Goal: Information Seeking & Learning: Learn about a topic

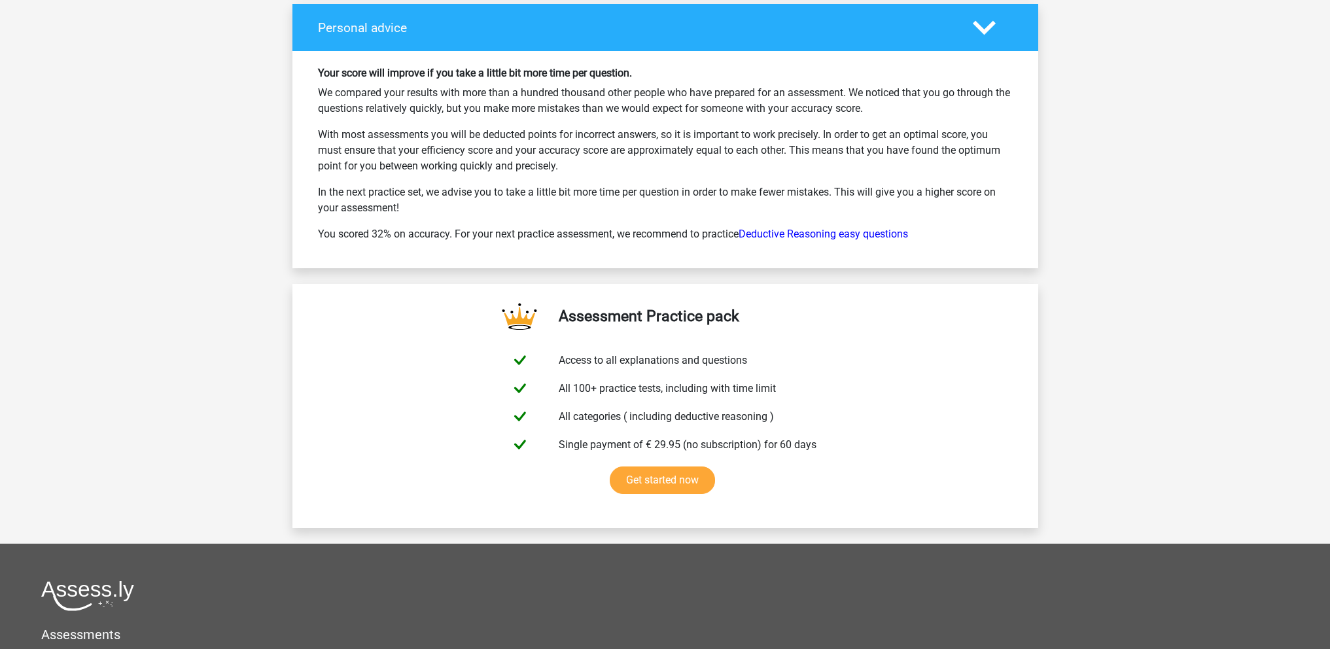
scroll to position [1957, 0]
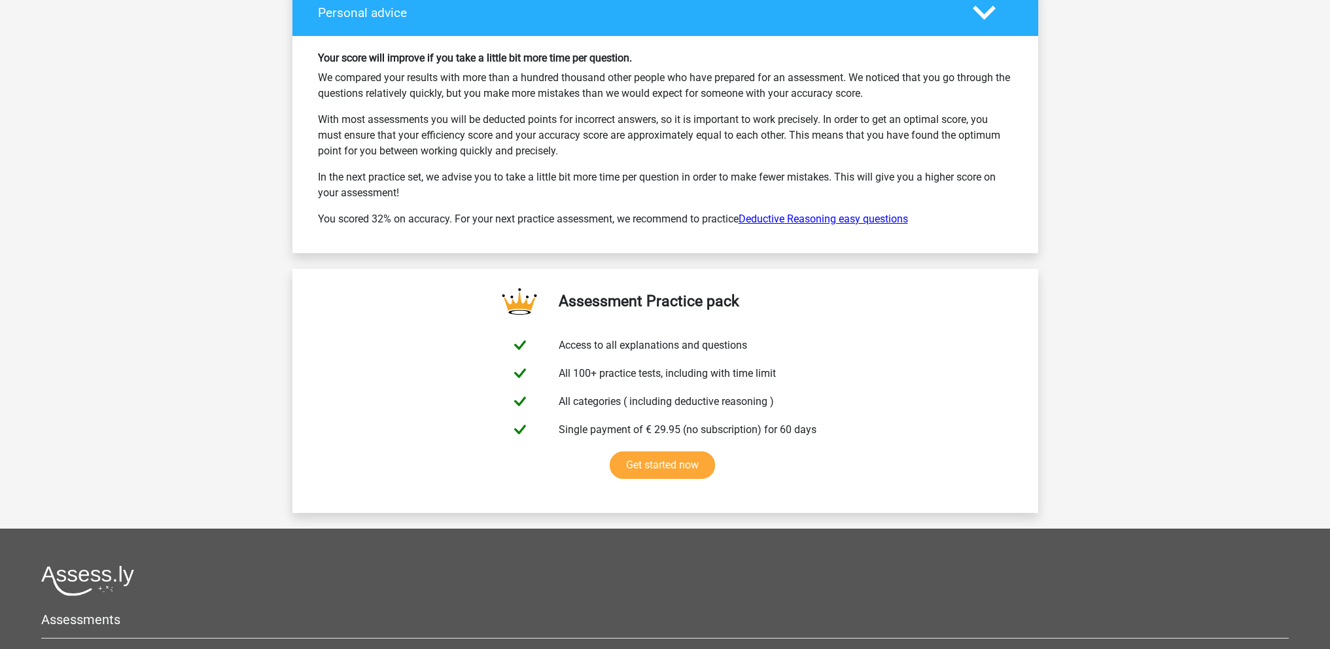
click at [758, 221] on link "Deductive Reasoning easy questions" at bounding box center [823, 219] width 169 height 12
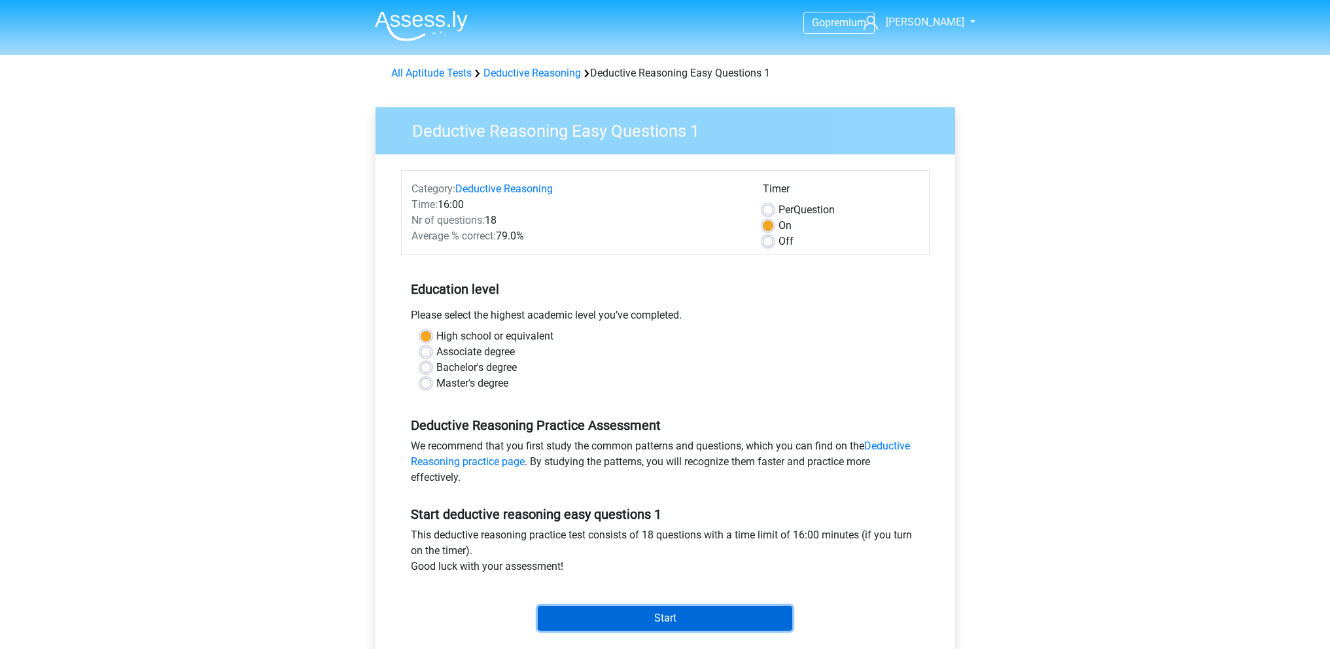
click at [572, 616] on input "Start" at bounding box center [665, 618] width 255 height 25
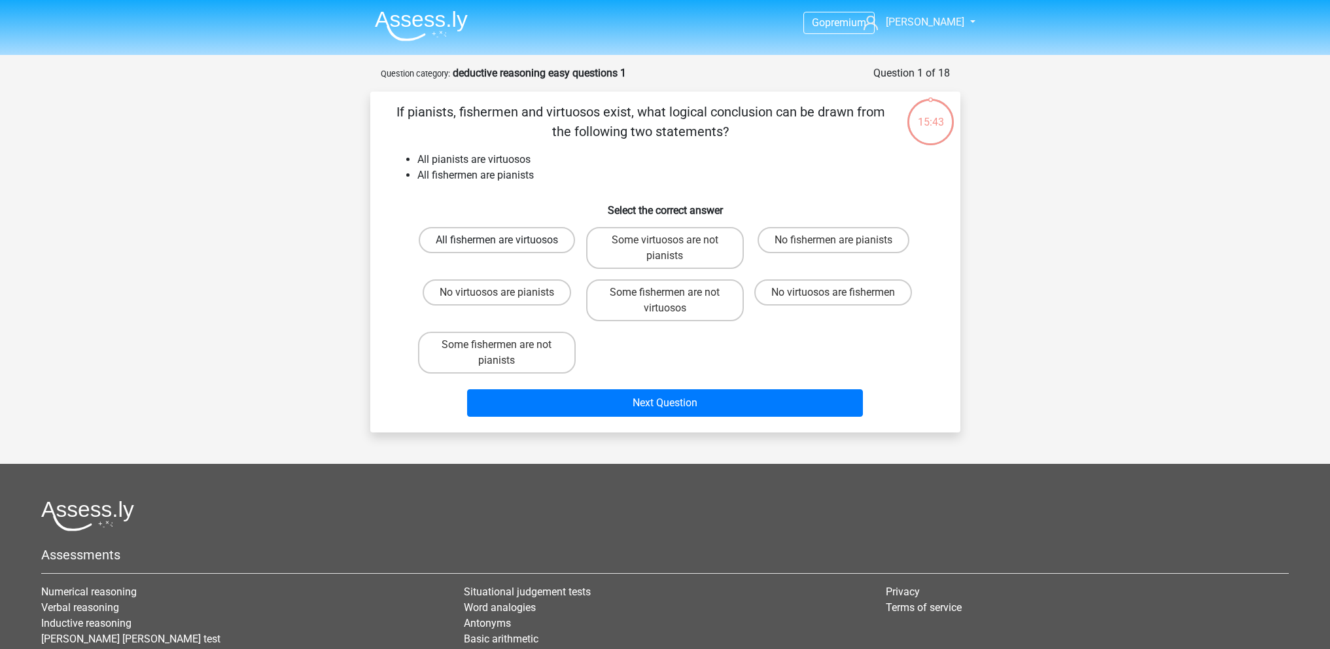
click at [542, 241] on label "All fishermen are virtuosos" at bounding box center [497, 240] width 156 height 26
click at [505, 241] on input "All fishermen are virtuosos" at bounding box center [501, 244] width 9 height 9
radio input "true"
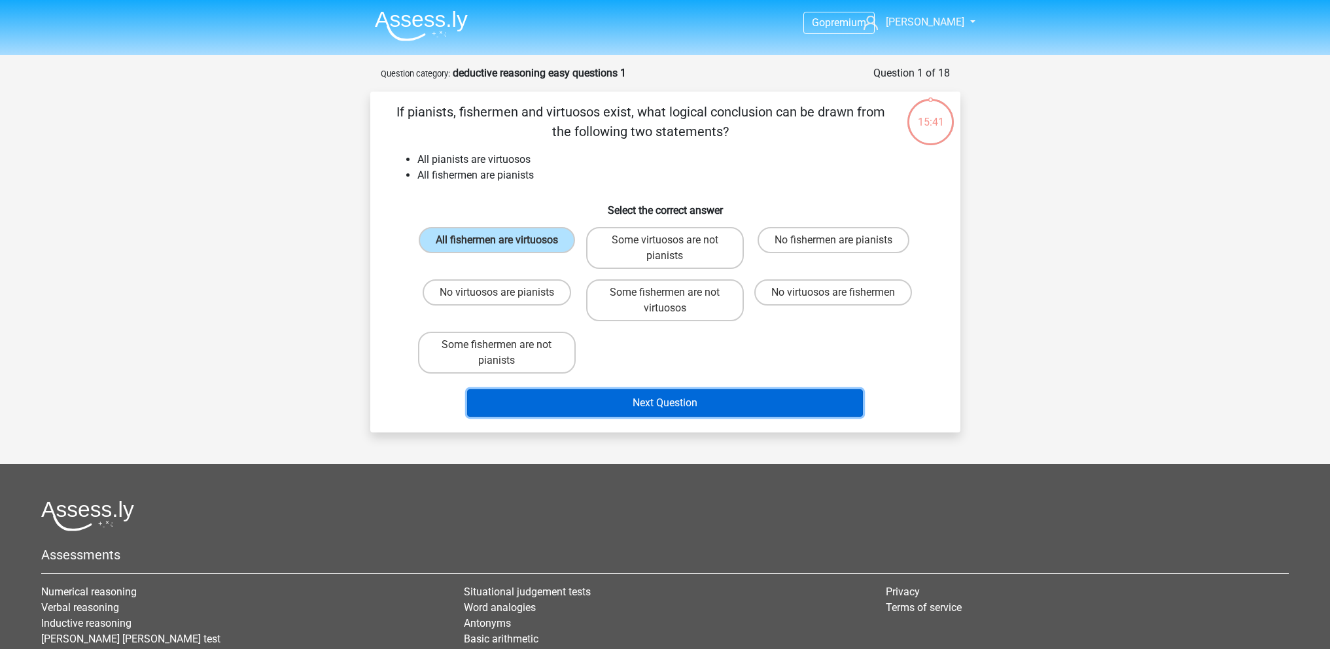
click at [570, 408] on button "Next Question" at bounding box center [665, 402] width 396 height 27
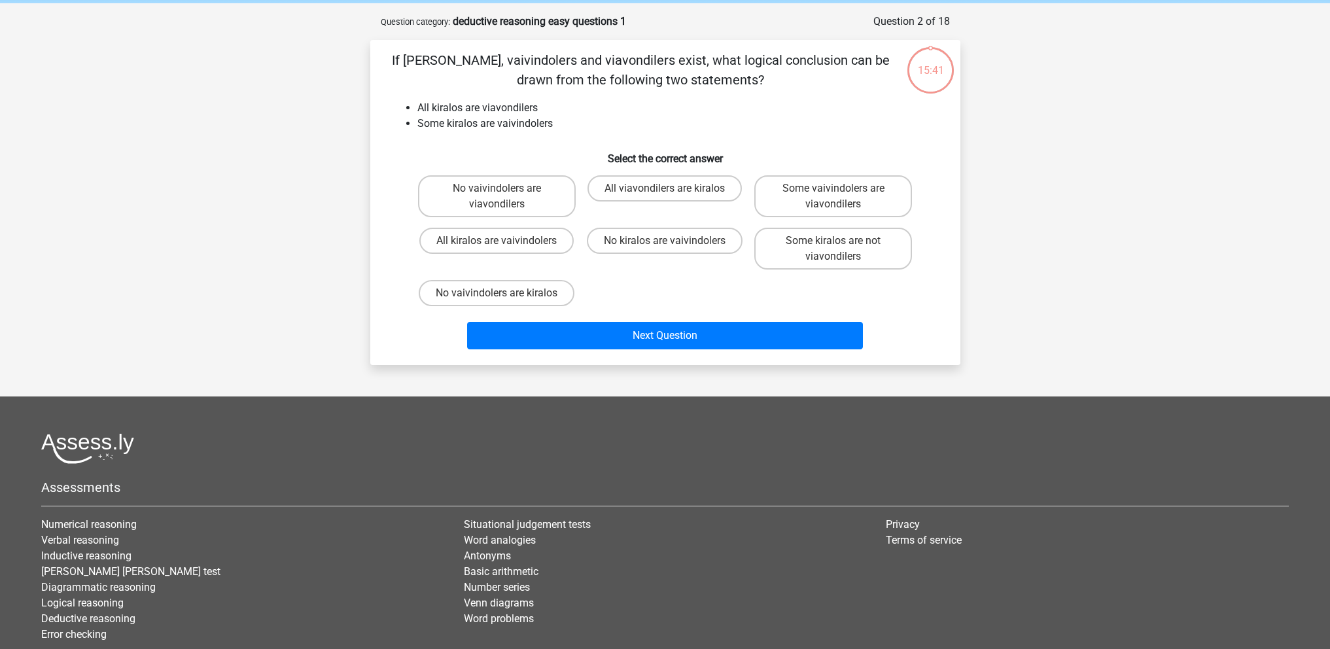
scroll to position [65, 0]
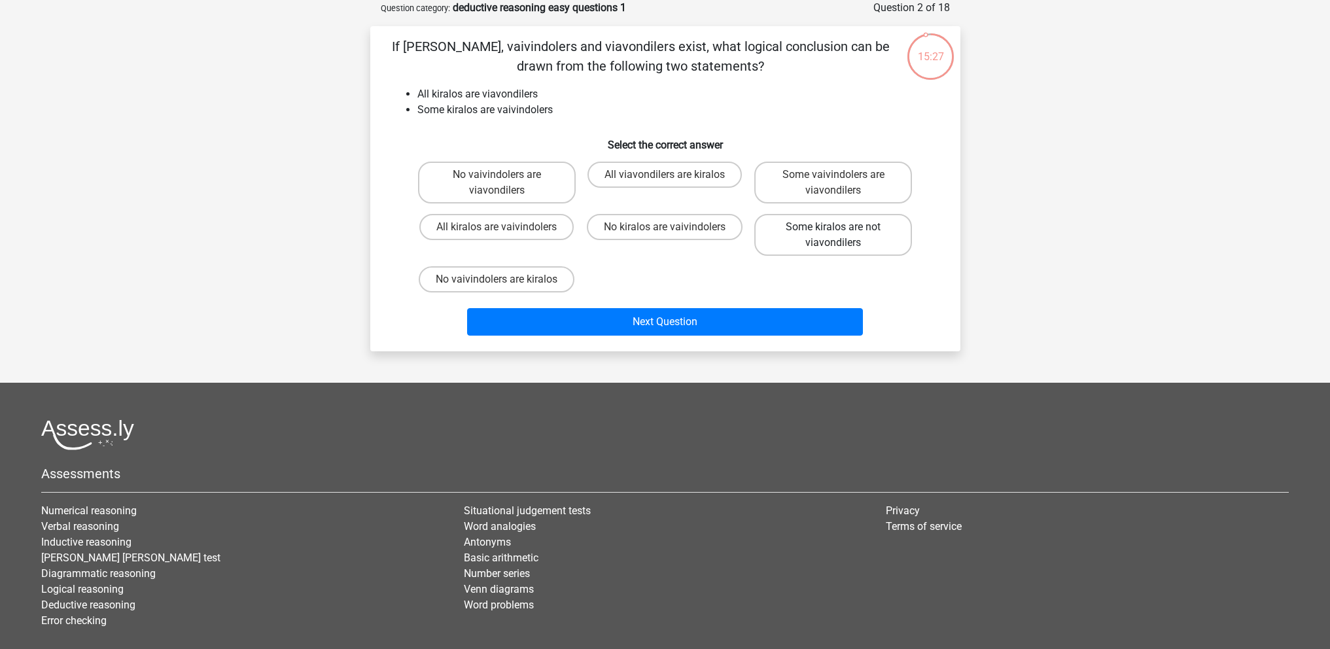
click at [779, 232] on label "Some kiralos are not viavondilers" at bounding box center [834, 235] width 158 height 42
click at [834, 232] on input "Some kiralos are not viavondilers" at bounding box center [838, 231] width 9 height 9
radio input "true"
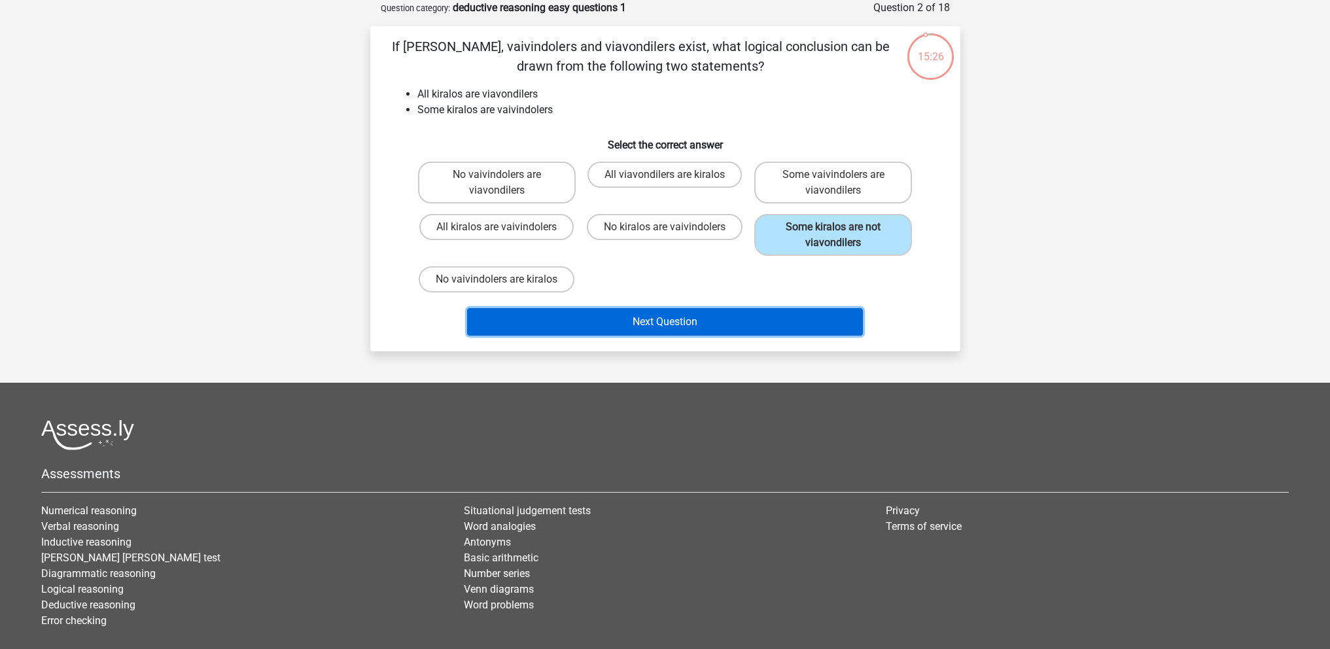
click at [713, 329] on button "Next Question" at bounding box center [665, 321] width 396 height 27
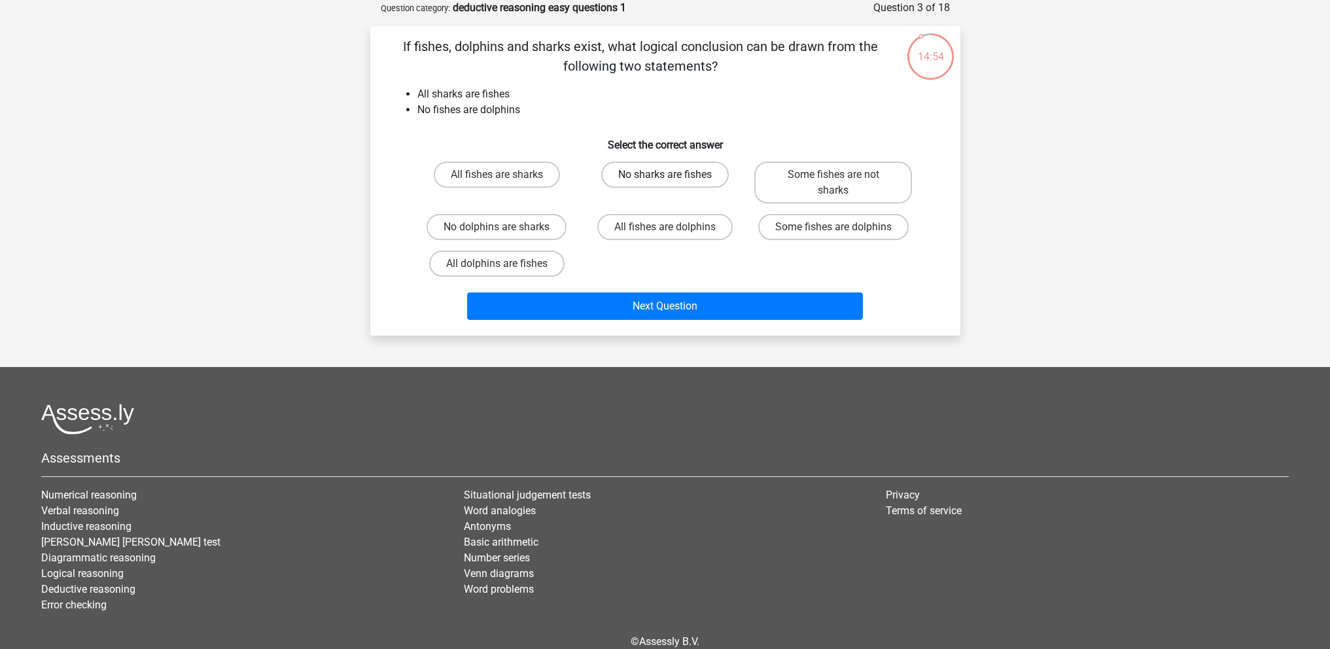
click at [692, 168] on label "No sharks are fishes" at bounding box center [665, 175] width 128 height 26
click at [673, 175] on input "No sharks are fishes" at bounding box center [669, 179] width 9 height 9
radio input "true"
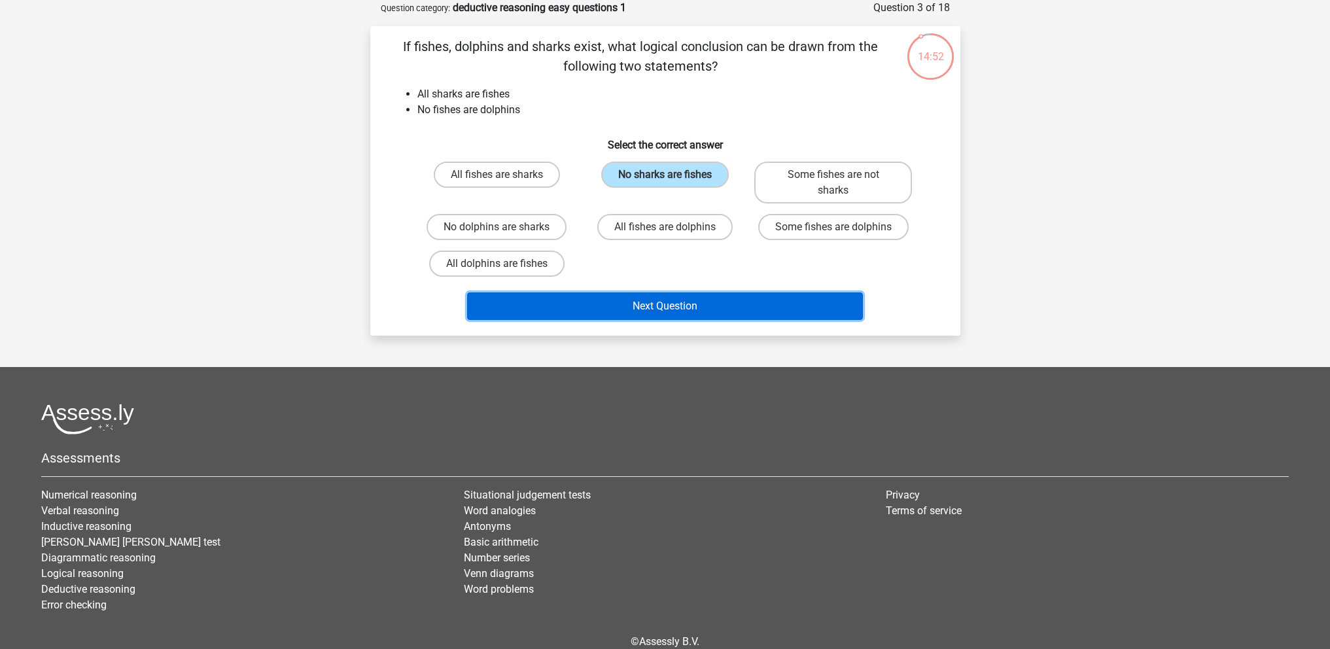
click at [662, 308] on button "Next Question" at bounding box center [665, 306] width 396 height 27
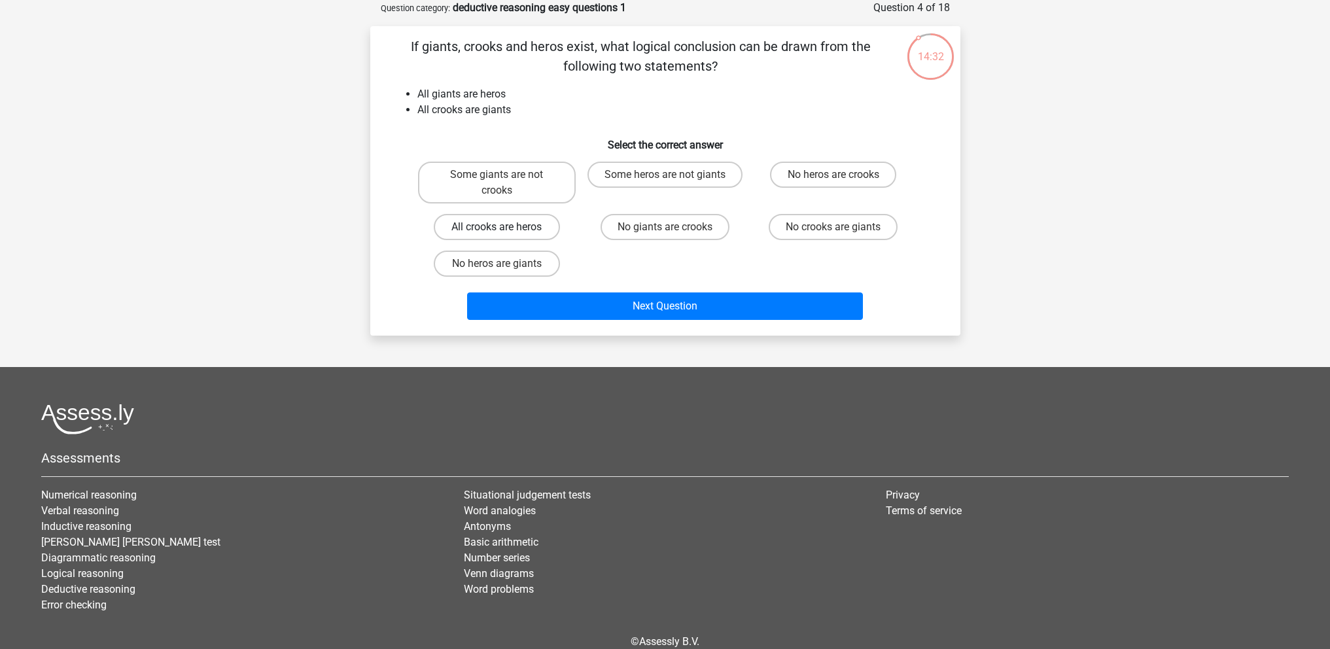
click at [540, 222] on label "All crooks are heros" at bounding box center [497, 227] width 126 height 26
click at [505, 227] on input "All crooks are heros" at bounding box center [501, 231] width 9 height 9
radio input "true"
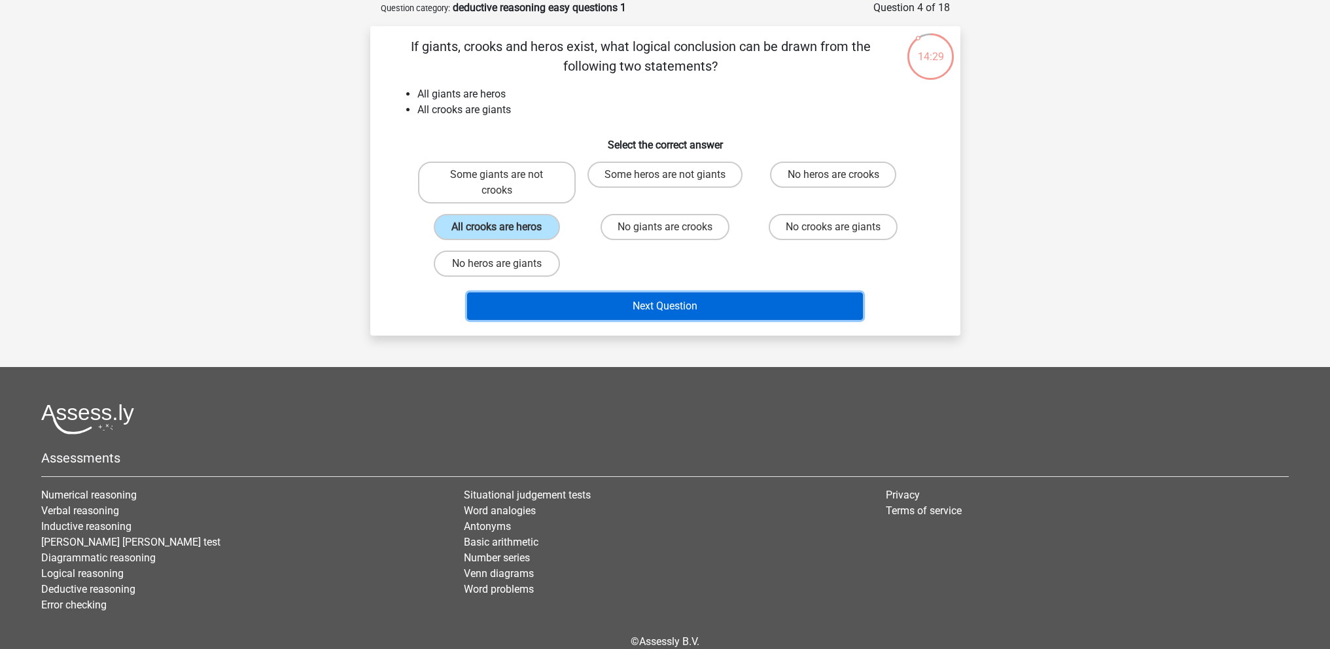
click at [565, 300] on button "Next Question" at bounding box center [665, 306] width 396 height 27
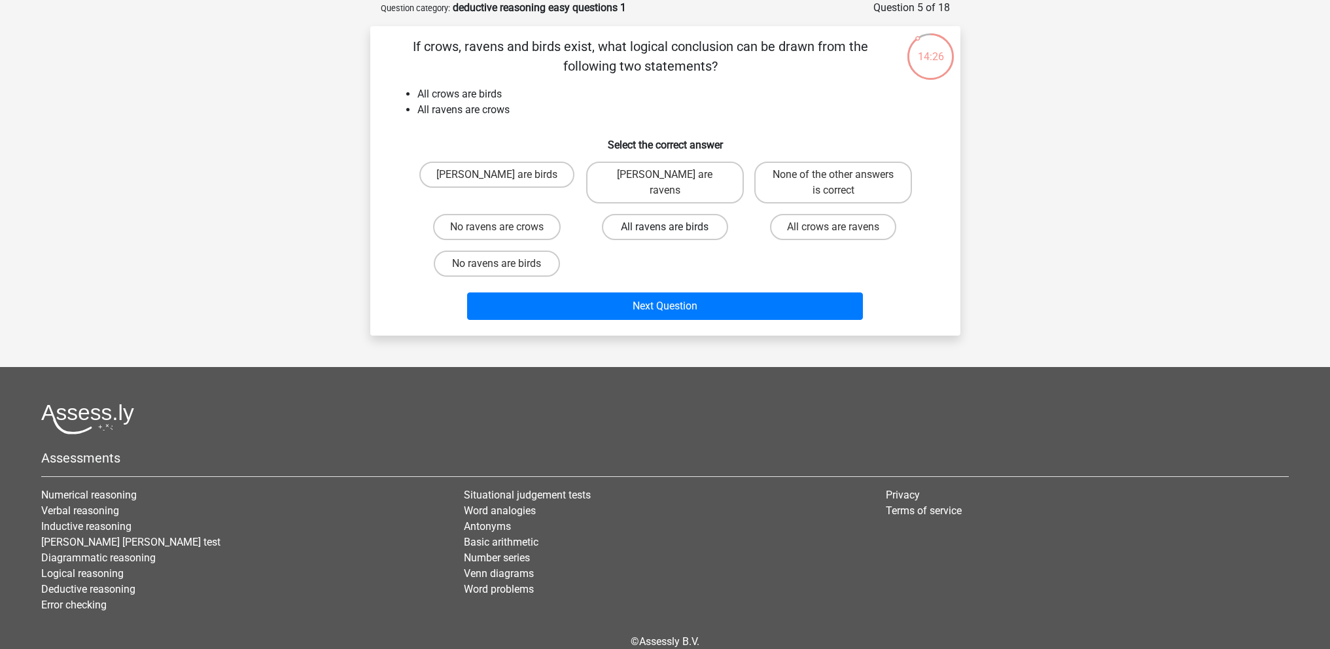
click at [668, 215] on label "All ravens are birds" at bounding box center [665, 227] width 126 height 26
click at [668, 227] on input "All ravens are birds" at bounding box center [669, 231] width 9 height 9
radio input "true"
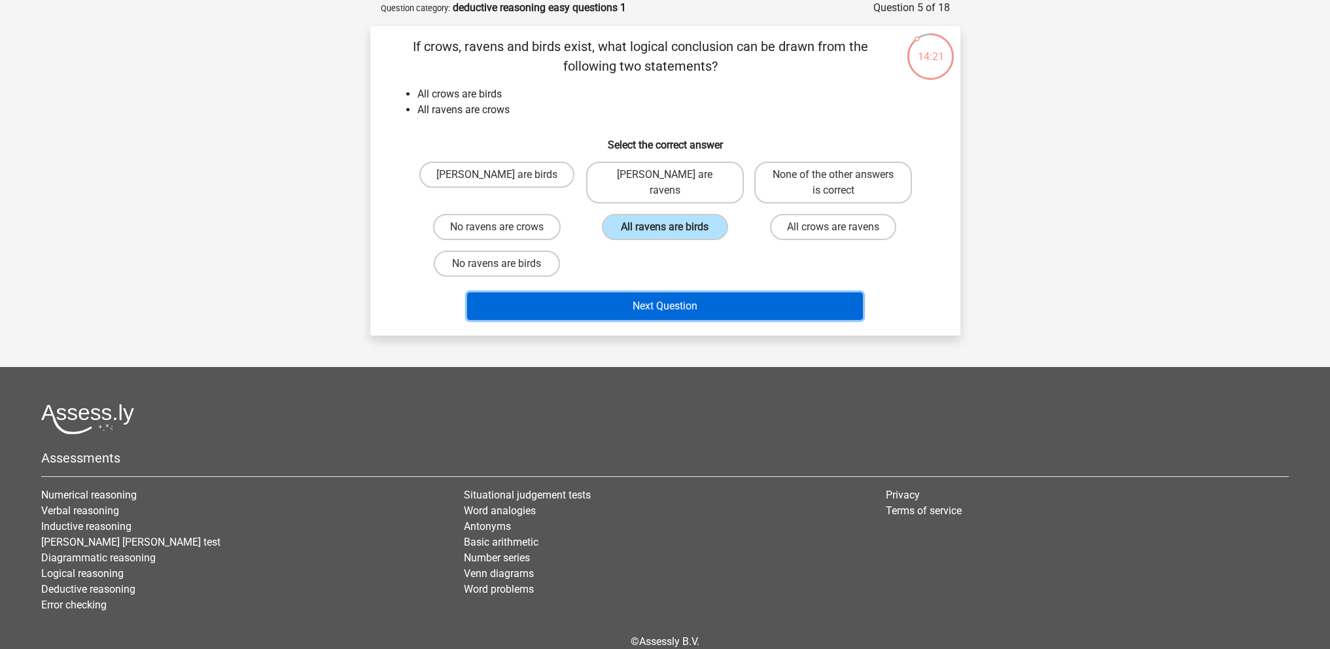
click at [639, 298] on button "Next Question" at bounding box center [665, 306] width 396 height 27
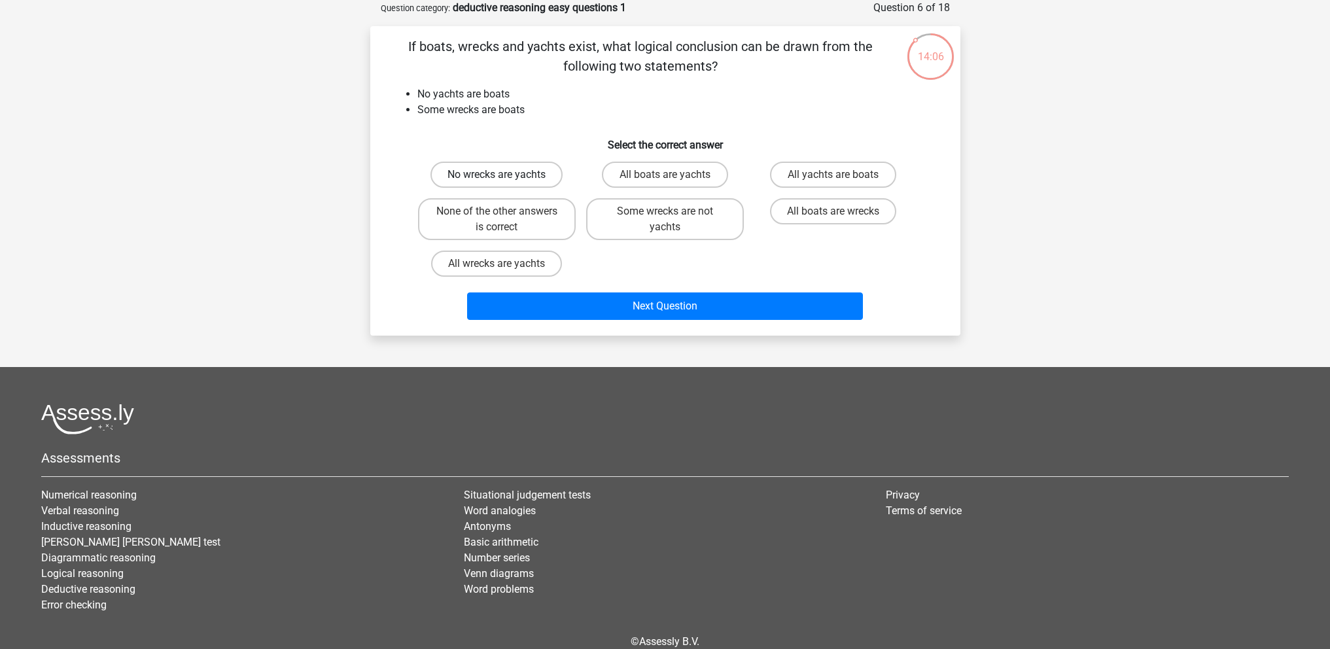
click at [536, 177] on label "No wrecks are yachts" at bounding box center [497, 175] width 132 height 26
click at [505, 177] on input "No wrecks are yachts" at bounding box center [501, 179] width 9 height 9
radio input "true"
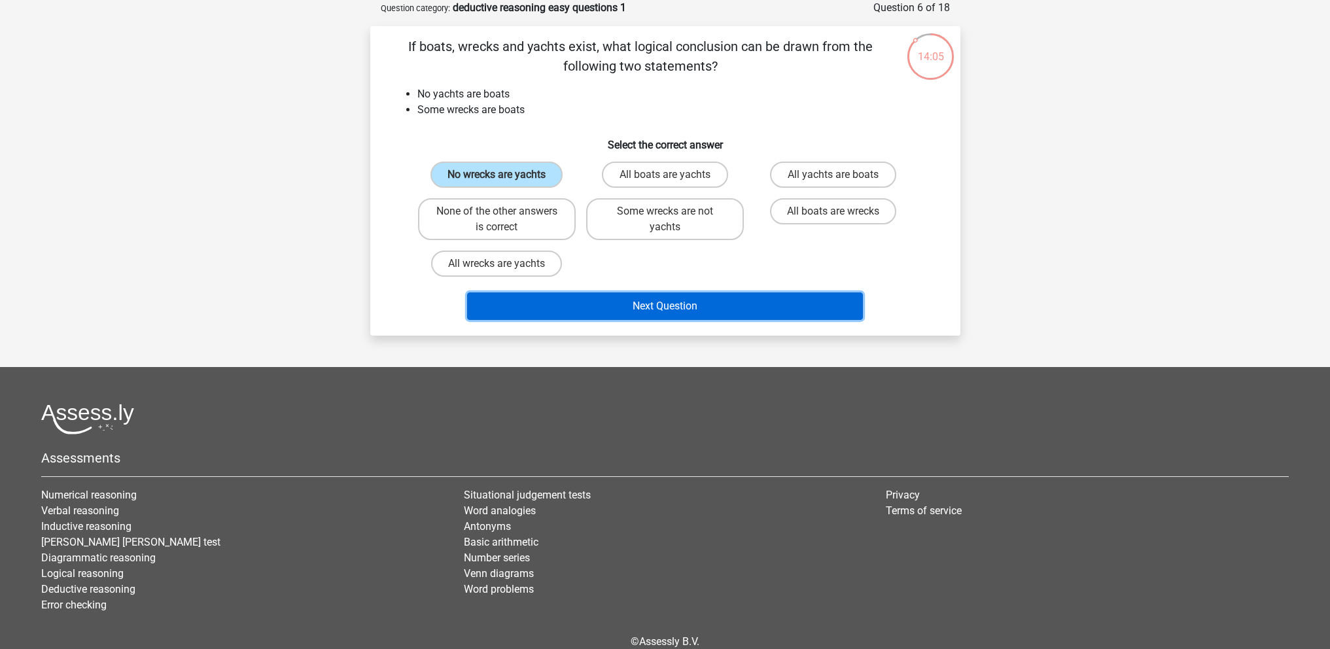
click at [533, 308] on button "Next Question" at bounding box center [665, 306] width 396 height 27
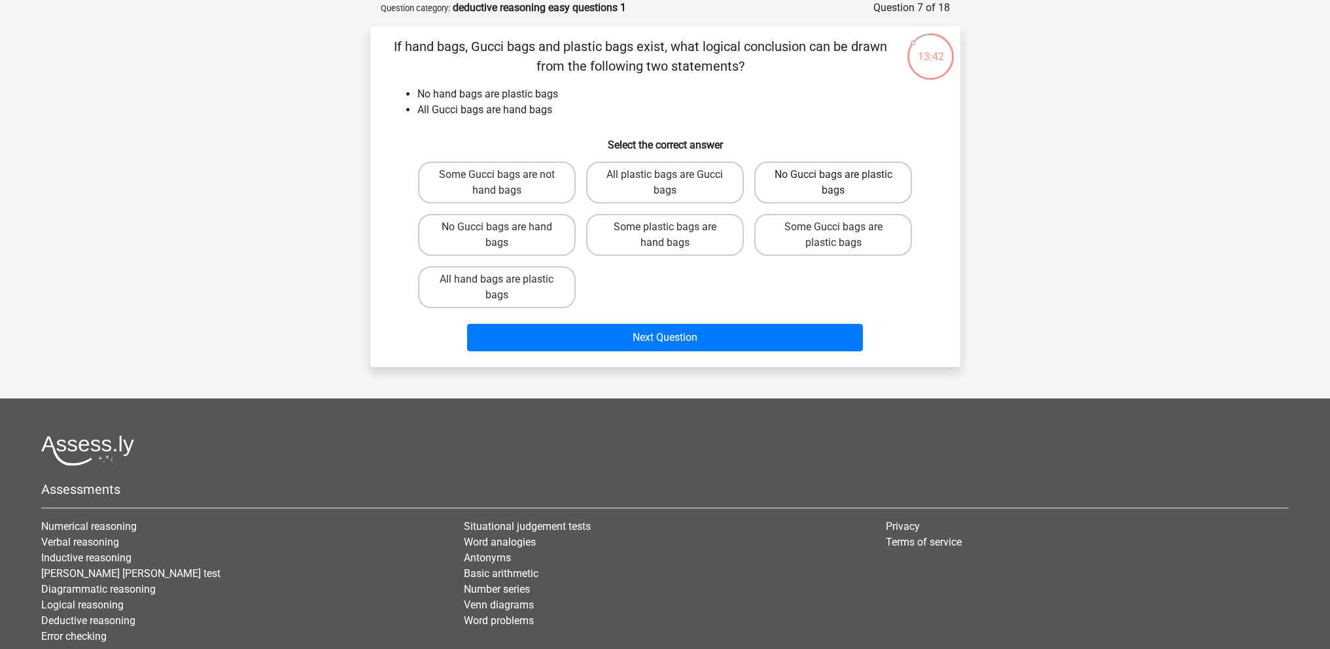
click at [812, 179] on label "No Gucci bags are plastic bags" at bounding box center [834, 183] width 158 height 42
click at [834, 179] on input "No Gucci bags are plastic bags" at bounding box center [838, 179] width 9 height 9
radio input "true"
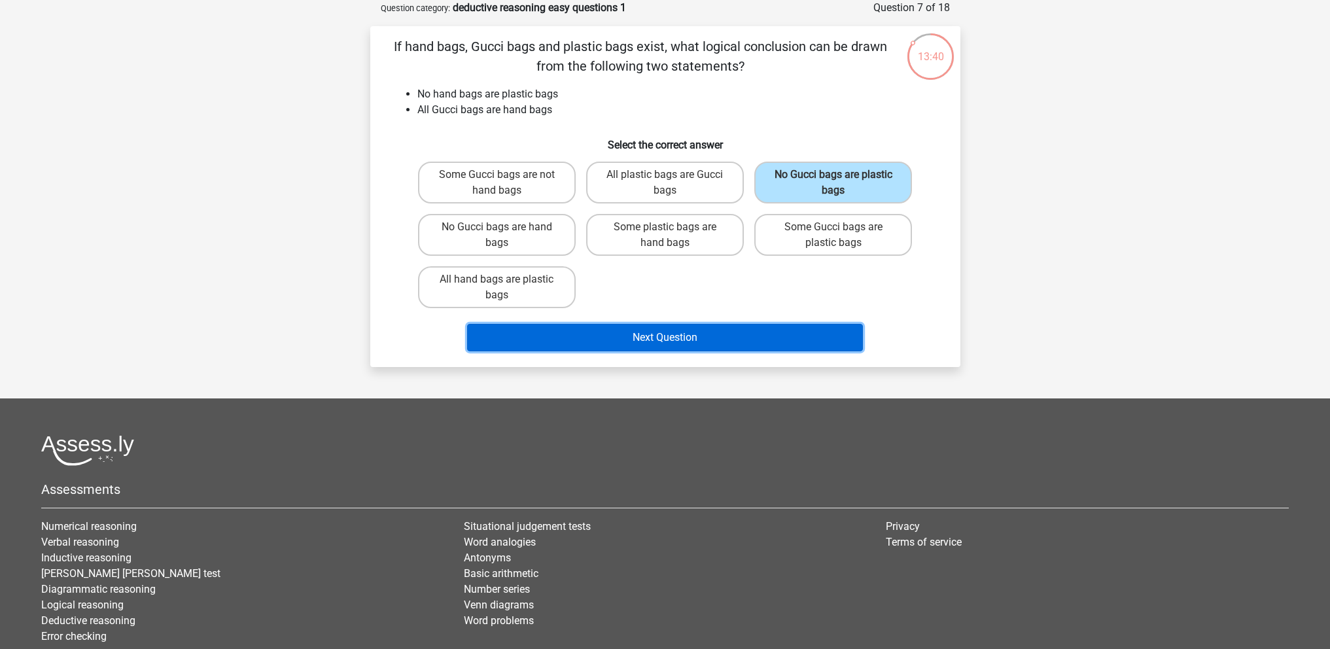
click at [733, 334] on button "Next Question" at bounding box center [665, 337] width 396 height 27
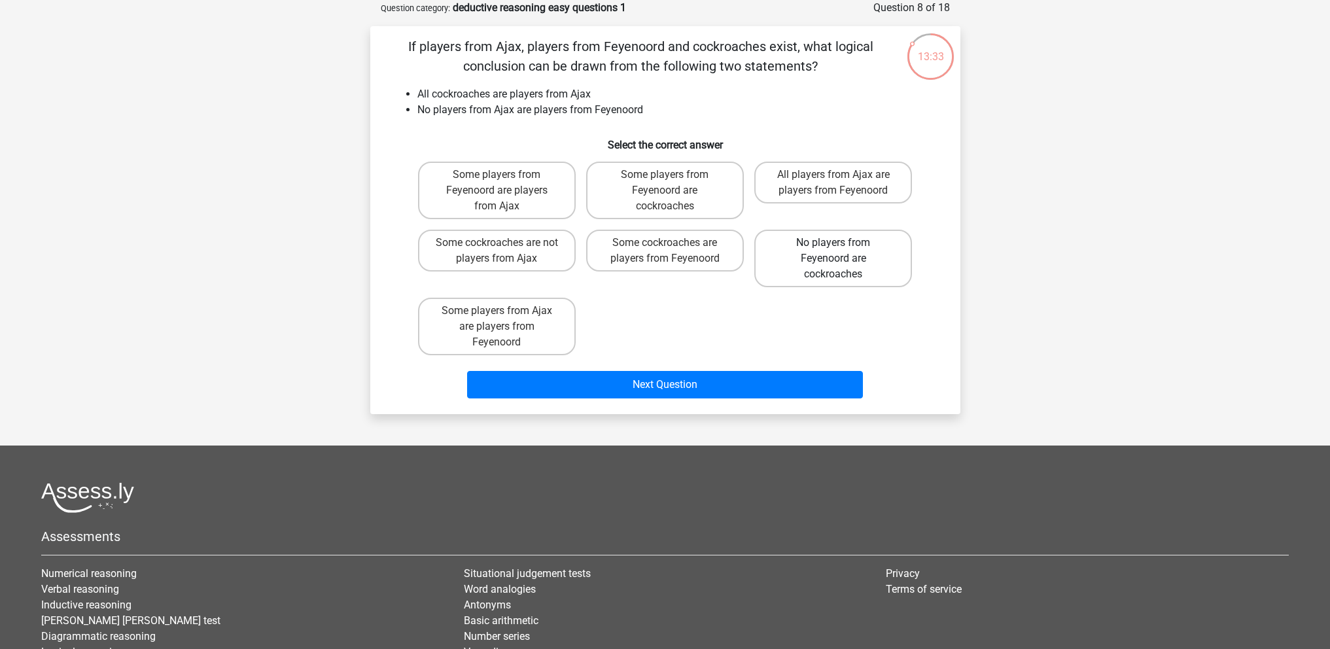
click at [812, 264] on label "No players from Feyenoord are cockroaches" at bounding box center [834, 259] width 158 height 58
click at [834, 251] on input "No players from Feyenoord are cockroaches" at bounding box center [838, 247] width 9 height 9
radio input "true"
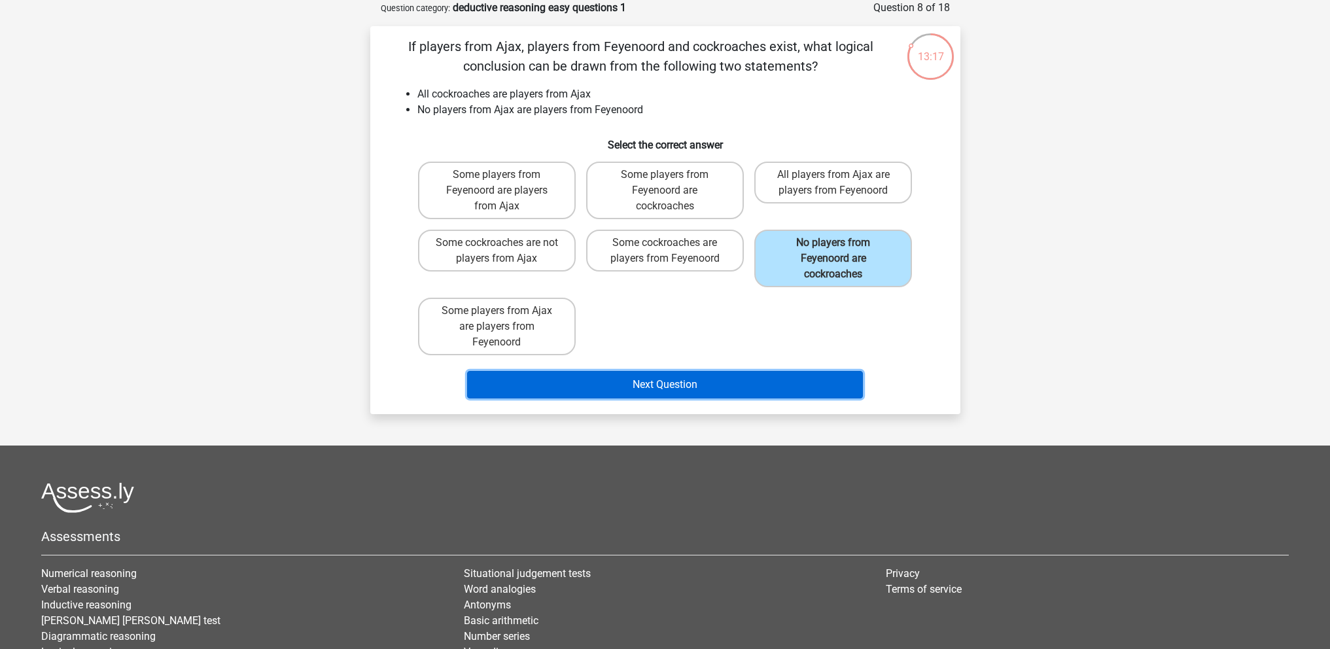
click at [694, 384] on button "Next Question" at bounding box center [665, 384] width 396 height 27
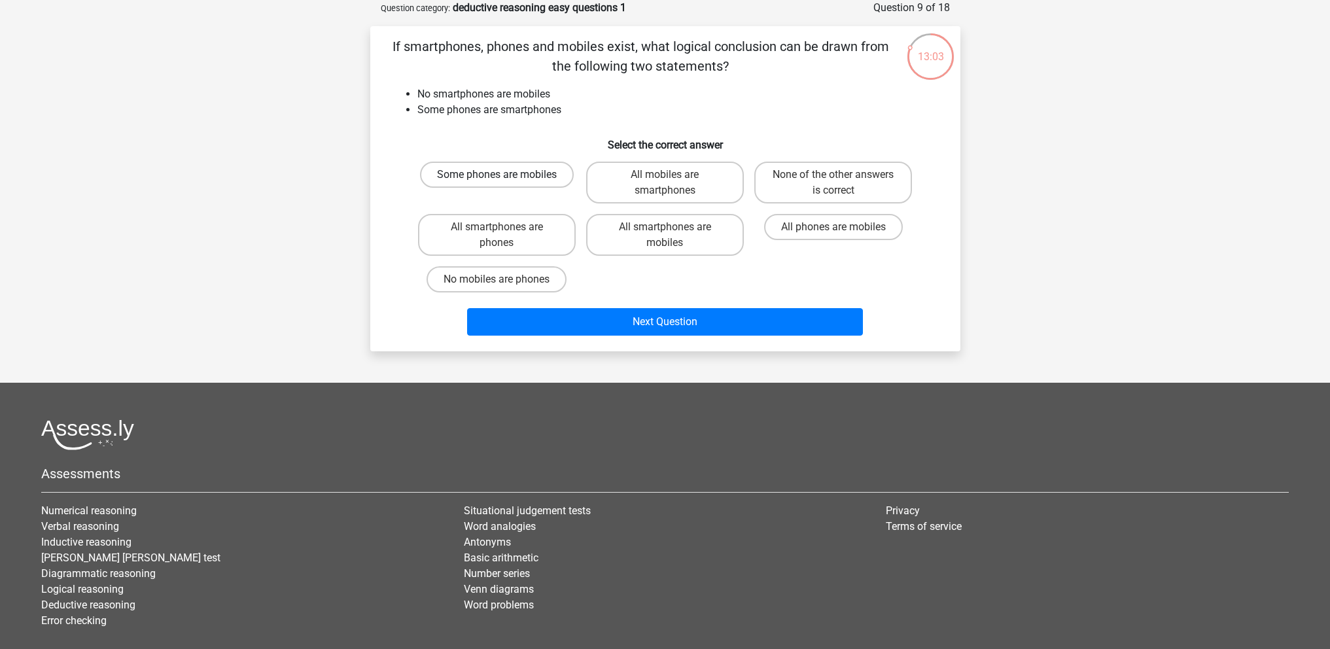
click at [551, 173] on label "Some phones are mobiles" at bounding box center [497, 175] width 154 height 26
click at [505, 175] on input "Some phones are mobiles" at bounding box center [501, 179] width 9 height 9
radio input "true"
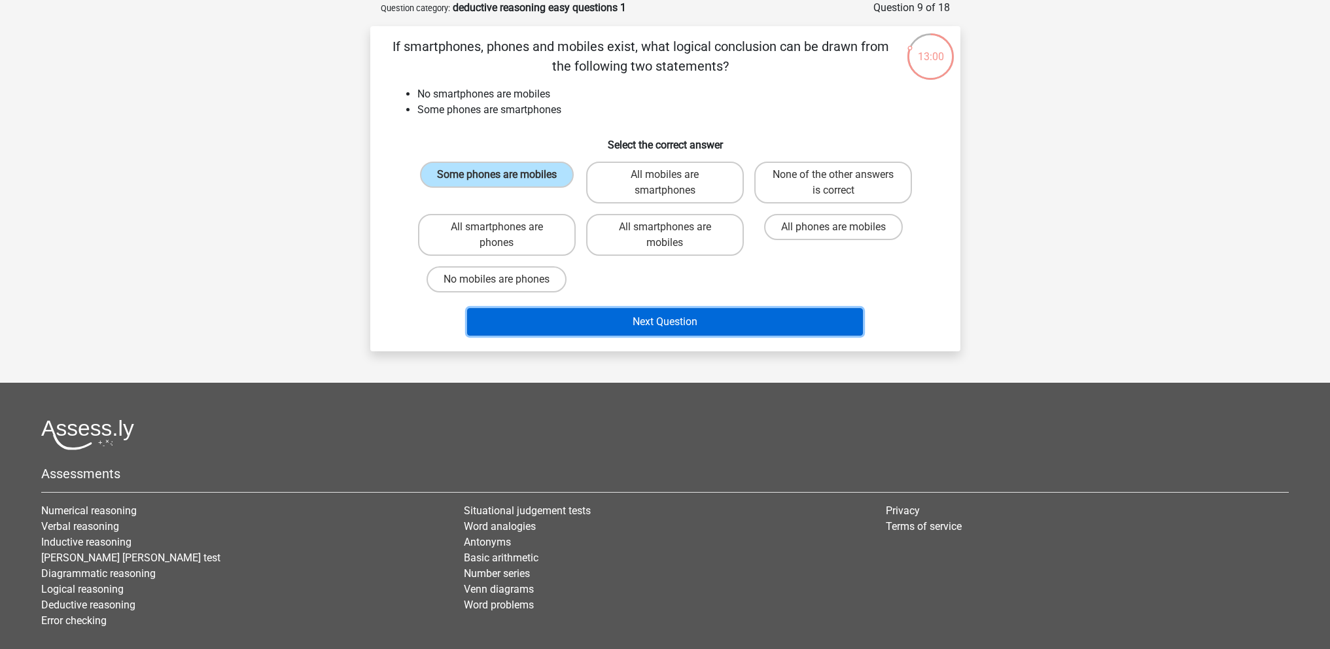
click at [602, 321] on button "Next Question" at bounding box center [665, 321] width 396 height 27
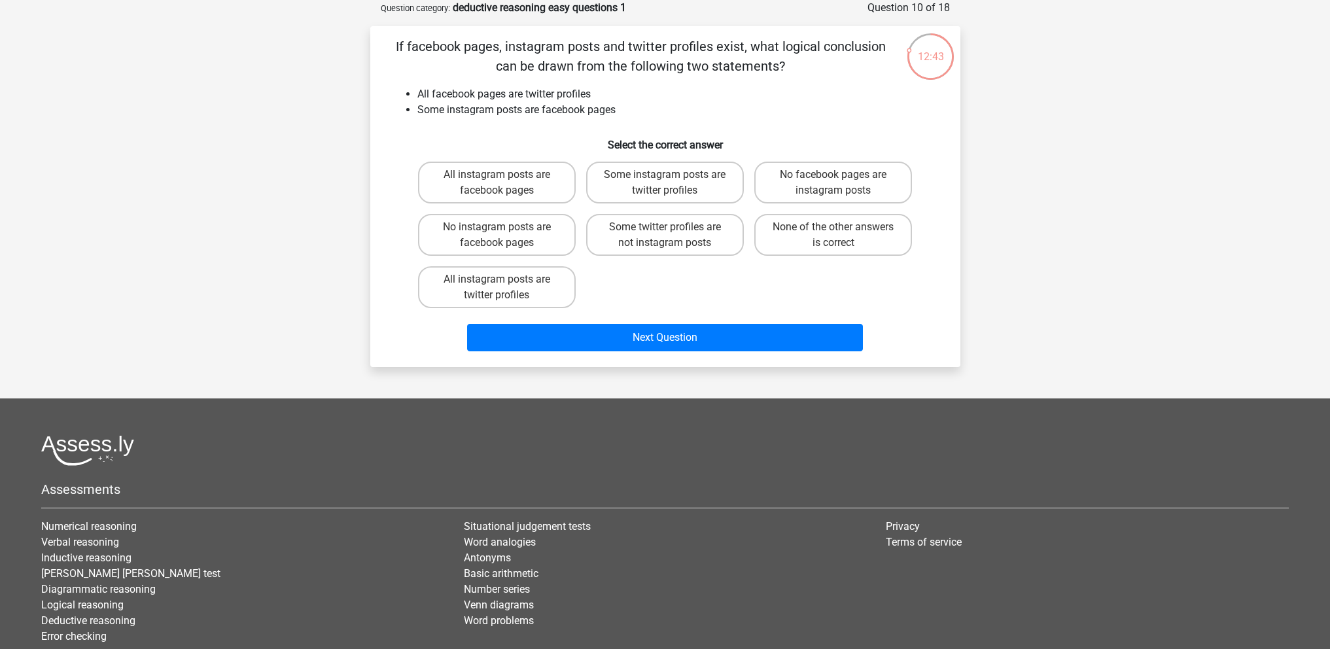
click at [810, 262] on div "All instagram posts are facebook pages Some instagram posts are twitter profile…" at bounding box center [665, 234] width 505 height 157
click at [809, 241] on label "None of the other answers is correct" at bounding box center [834, 235] width 158 height 42
click at [834, 236] on input "None of the other answers is correct" at bounding box center [838, 231] width 9 height 9
radio input "true"
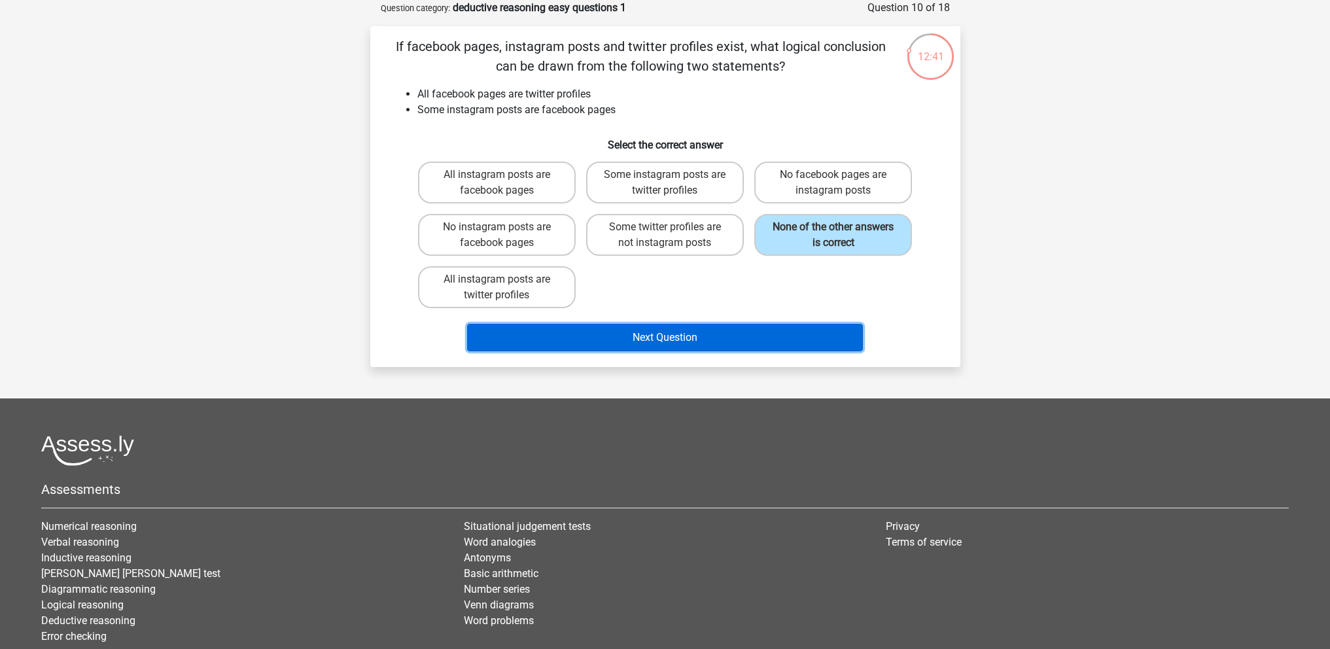
click at [736, 328] on button "Next Question" at bounding box center [665, 337] width 396 height 27
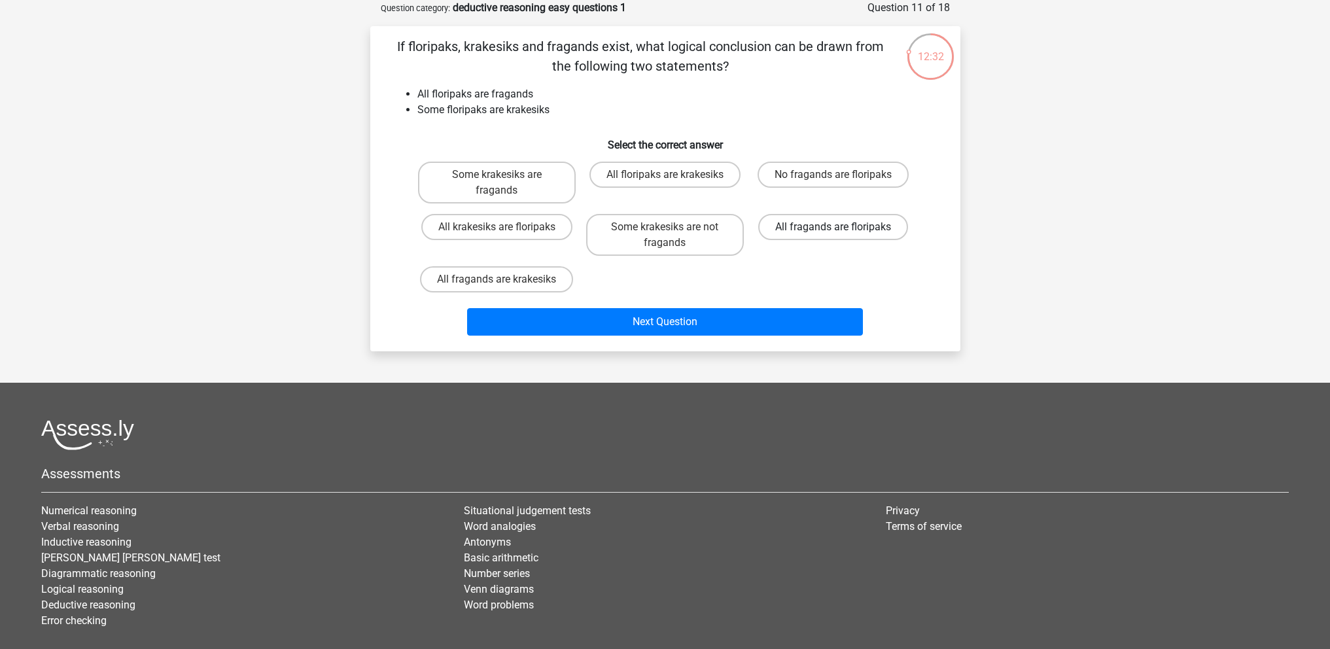
click at [827, 216] on label "All fragands are floripaks" at bounding box center [833, 227] width 150 height 26
click at [834, 227] on input "All fragands are floripaks" at bounding box center [838, 231] width 9 height 9
radio input "true"
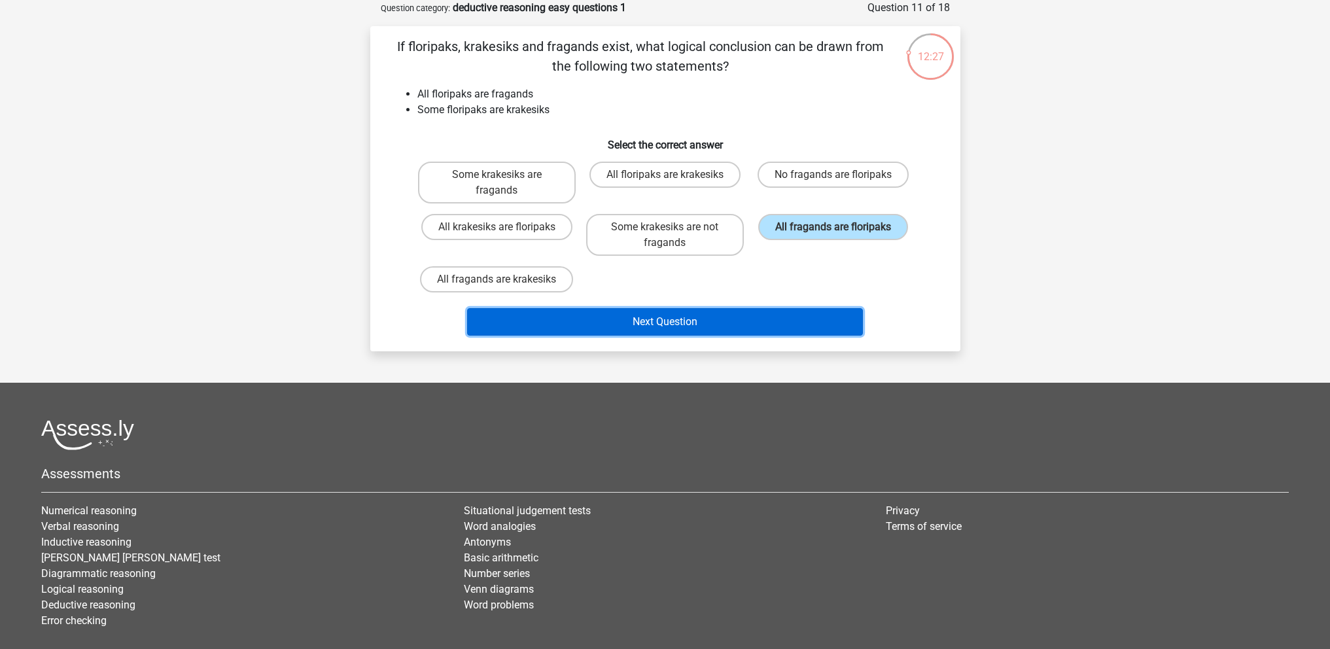
click at [748, 319] on button "Next Question" at bounding box center [665, 321] width 396 height 27
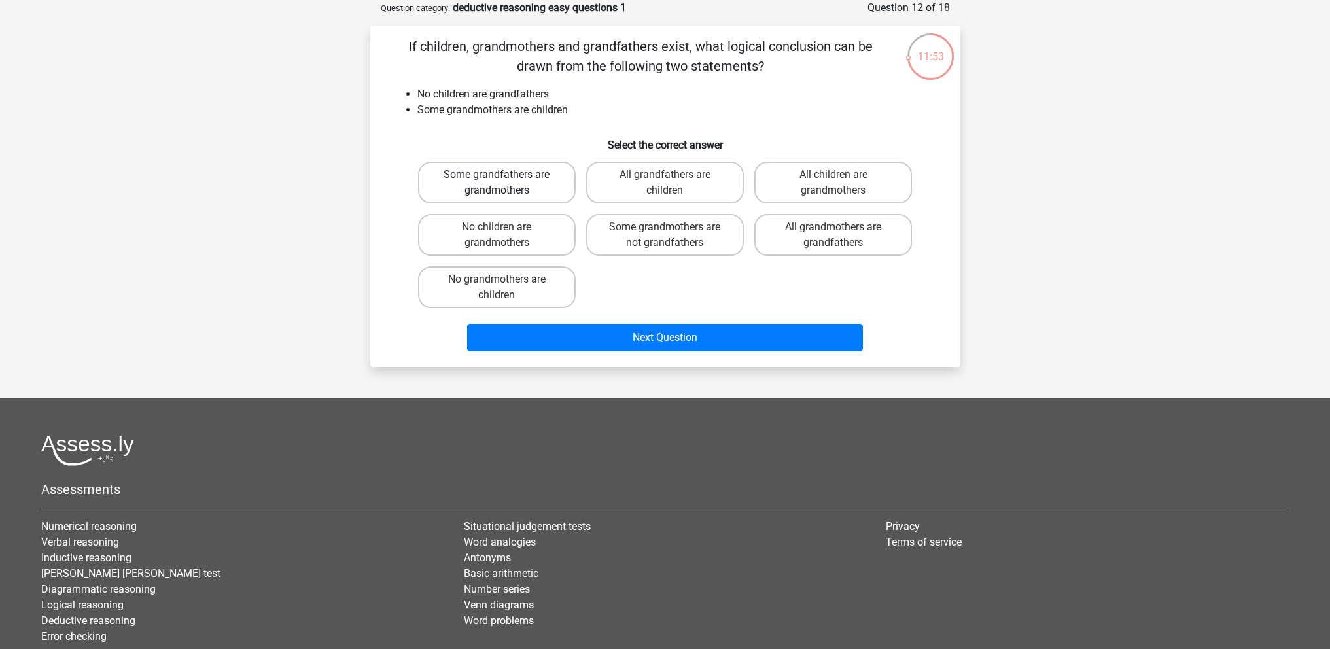
click at [546, 172] on label "Some grandfathers are grandmothers" at bounding box center [497, 183] width 158 height 42
click at [505, 175] on input "Some grandfathers are grandmothers" at bounding box center [501, 179] width 9 height 9
radio input "true"
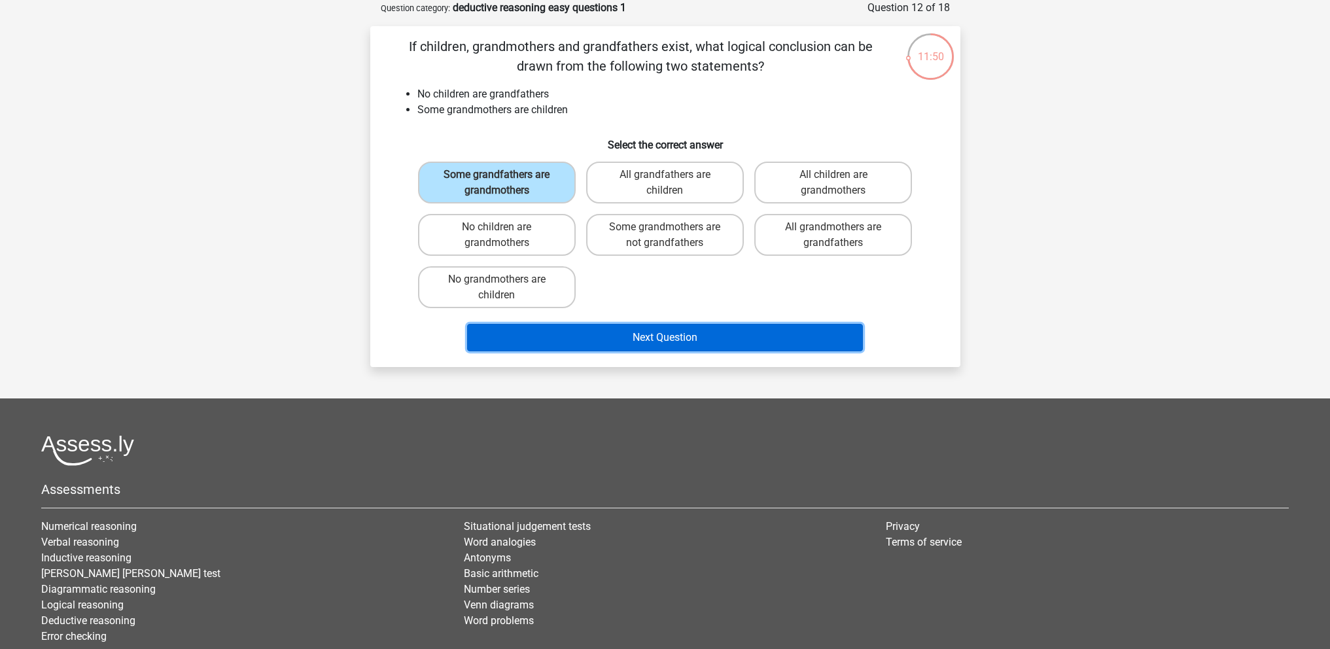
click at [575, 327] on button "Next Question" at bounding box center [665, 337] width 396 height 27
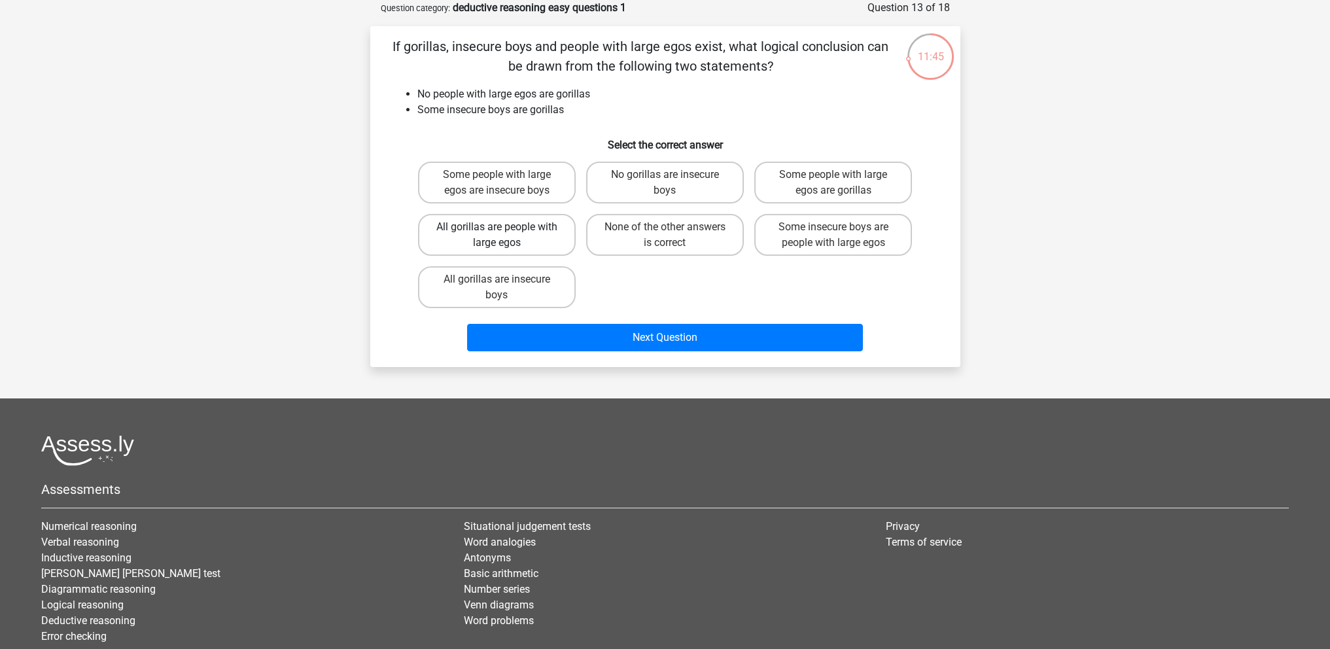
click at [562, 240] on label "All gorillas are people with large egos" at bounding box center [497, 235] width 158 height 42
click at [505, 236] on input "All gorillas are people with large egos" at bounding box center [501, 231] width 9 height 9
radio input "true"
click at [692, 233] on label "None of the other answers is correct" at bounding box center [665, 235] width 158 height 42
click at [673, 233] on input "None of the other answers is correct" at bounding box center [669, 231] width 9 height 9
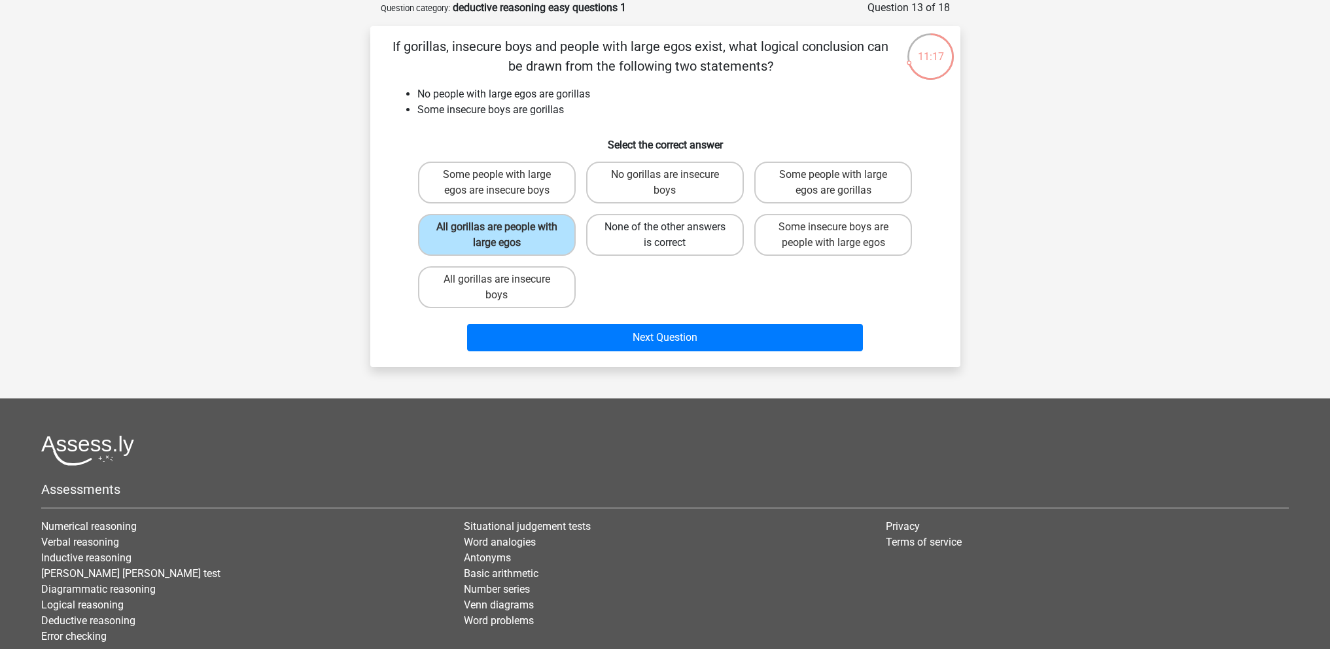
radio input "true"
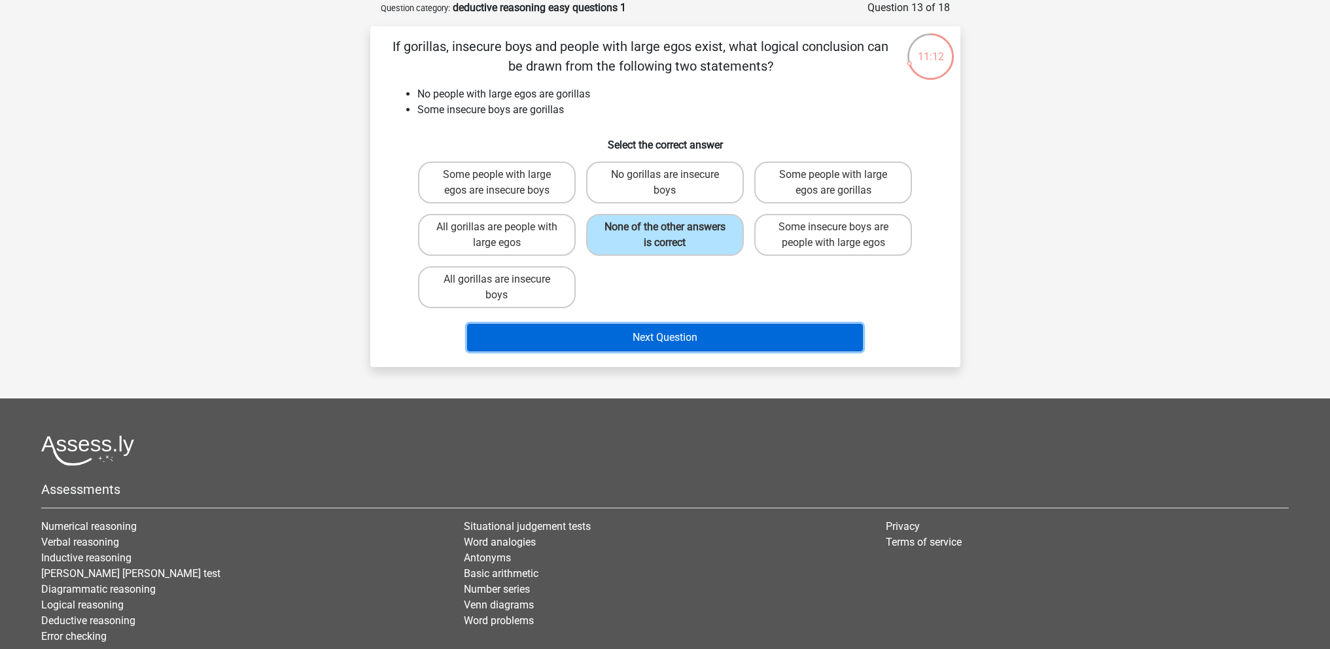
click at [649, 328] on button "Next Question" at bounding box center [665, 337] width 396 height 27
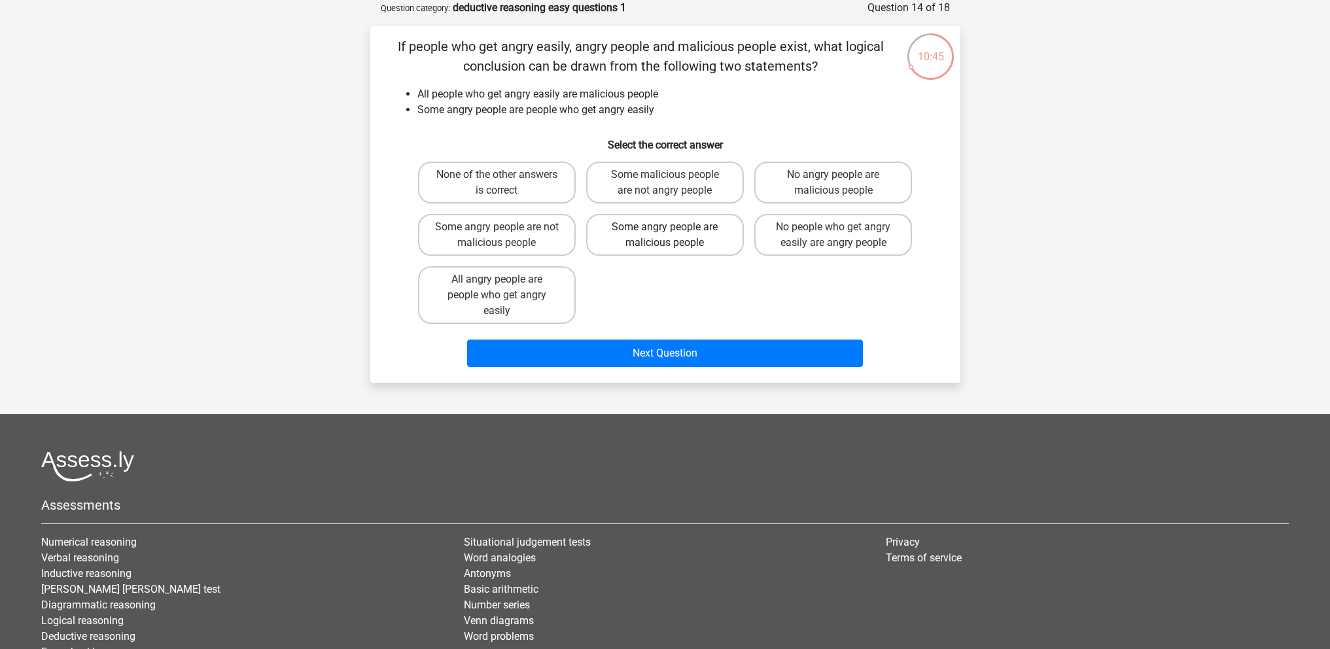
click at [647, 233] on label "Some angry people are malicious people" at bounding box center [665, 235] width 158 height 42
click at [665, 233] on input "Some angry people are malicious people" at bounding box center [669, 231] width 9 height 9
radio input "true"
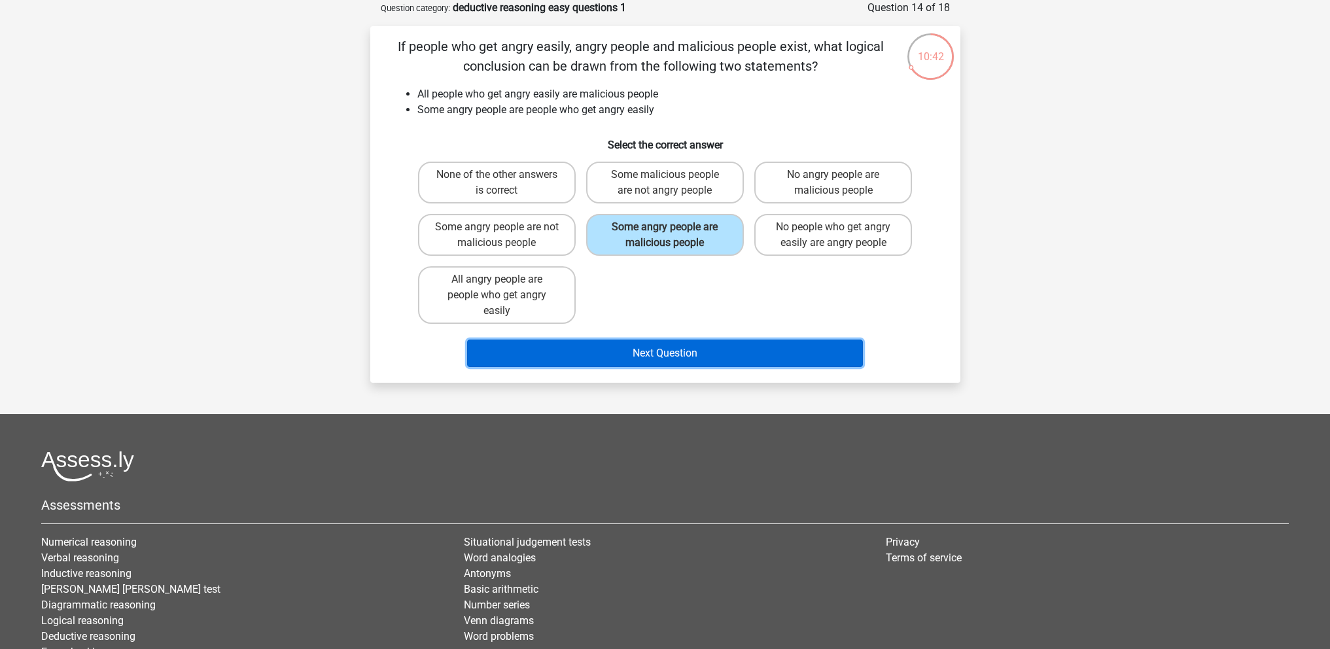
click at [612, 365] on button "Next Question" at bounding box center [665, 353] width 396 height 27
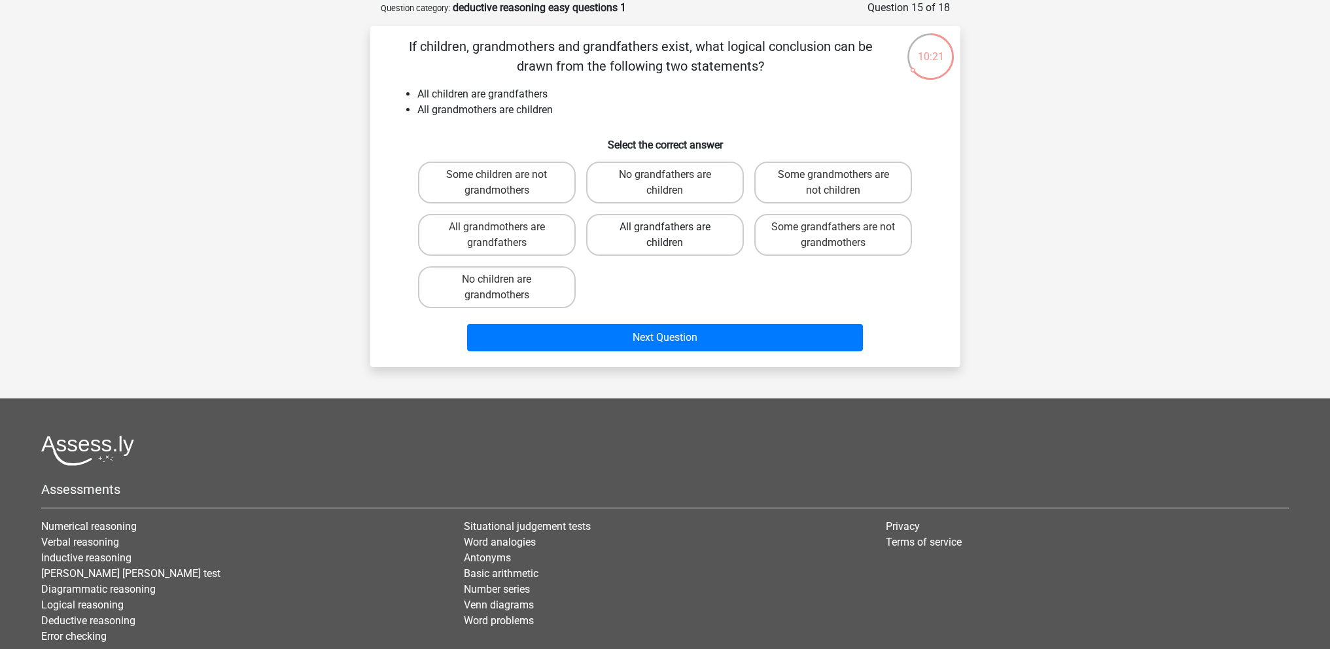
click at [629, 233] on label "All grandfathers are children" at bounding box center [665, 235] width 158 height 42
click at [665, 233] on input "All grandfathers are children" at bounding box center [669, 231] width 9 height 9
radio input "true"
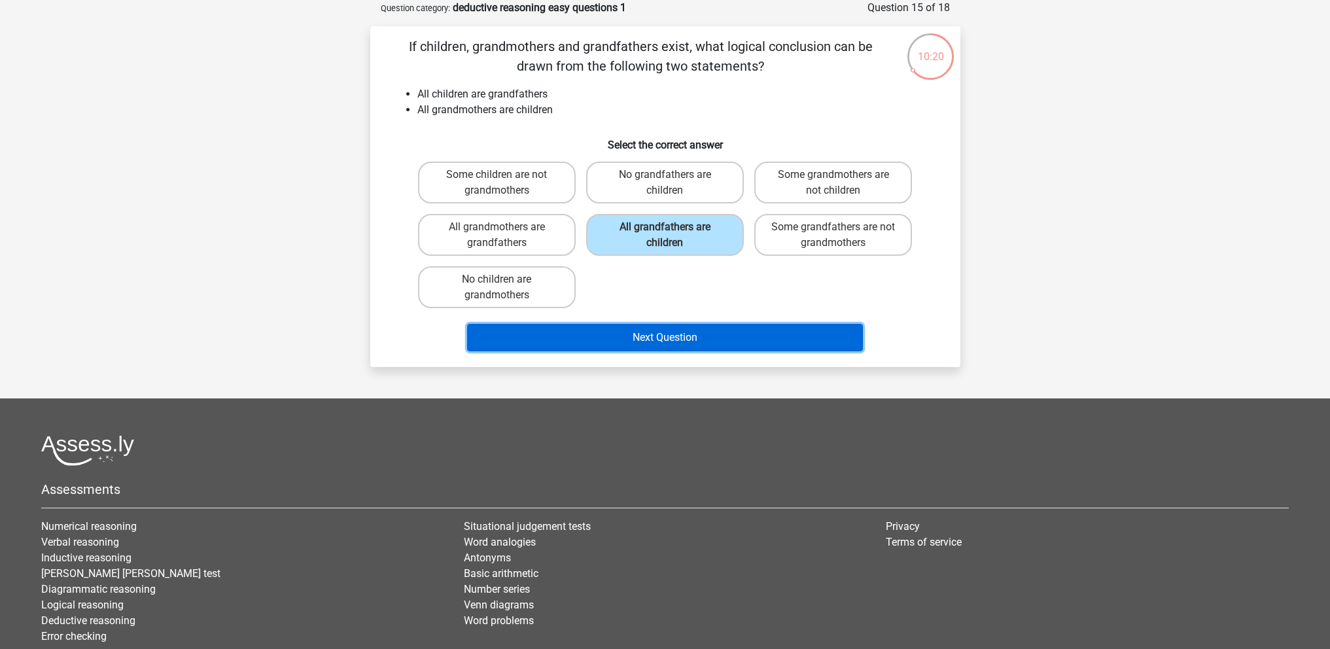
click at [628, 346] on button "Next Question" at bounding box center [665, 337] width 396 height 27
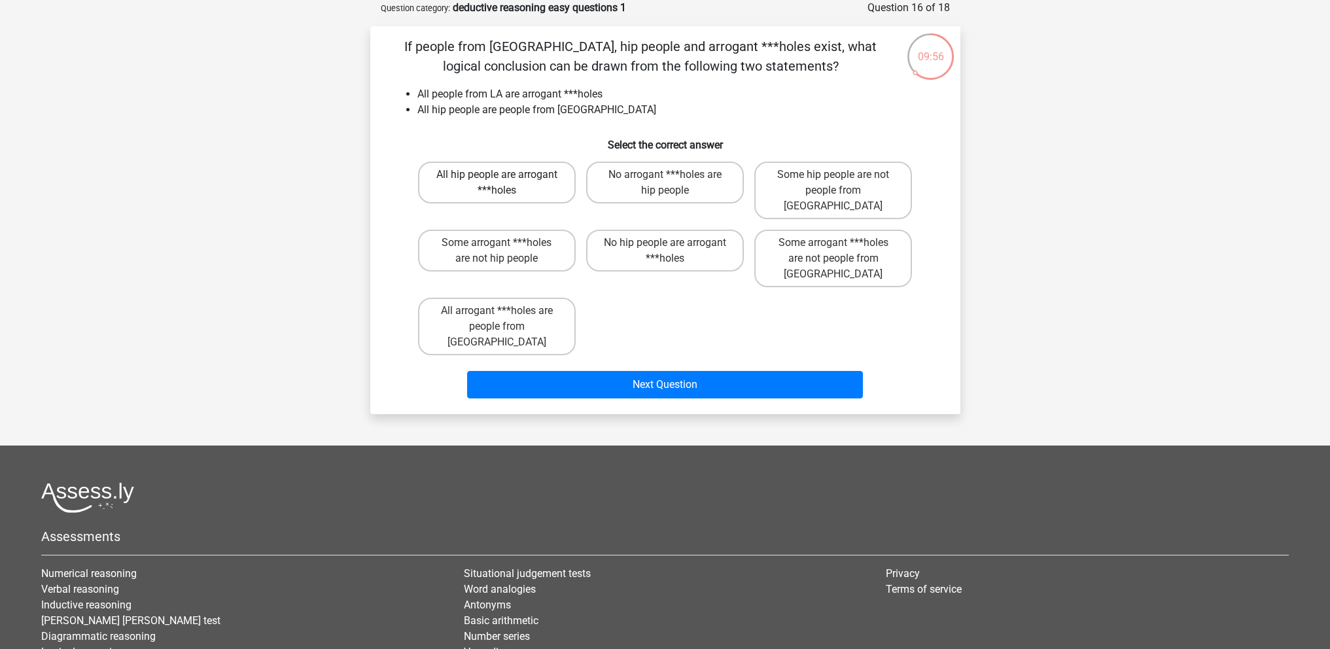
click at [540, 192] on label "All hip people are arrogant ***holes" at bounding box center [497, 183] width 158 height 42
click at [505, 183] on input "All hip people are arrogant ***holes" at bounding box center [501, 179] width 9 height 9
radio input "true"
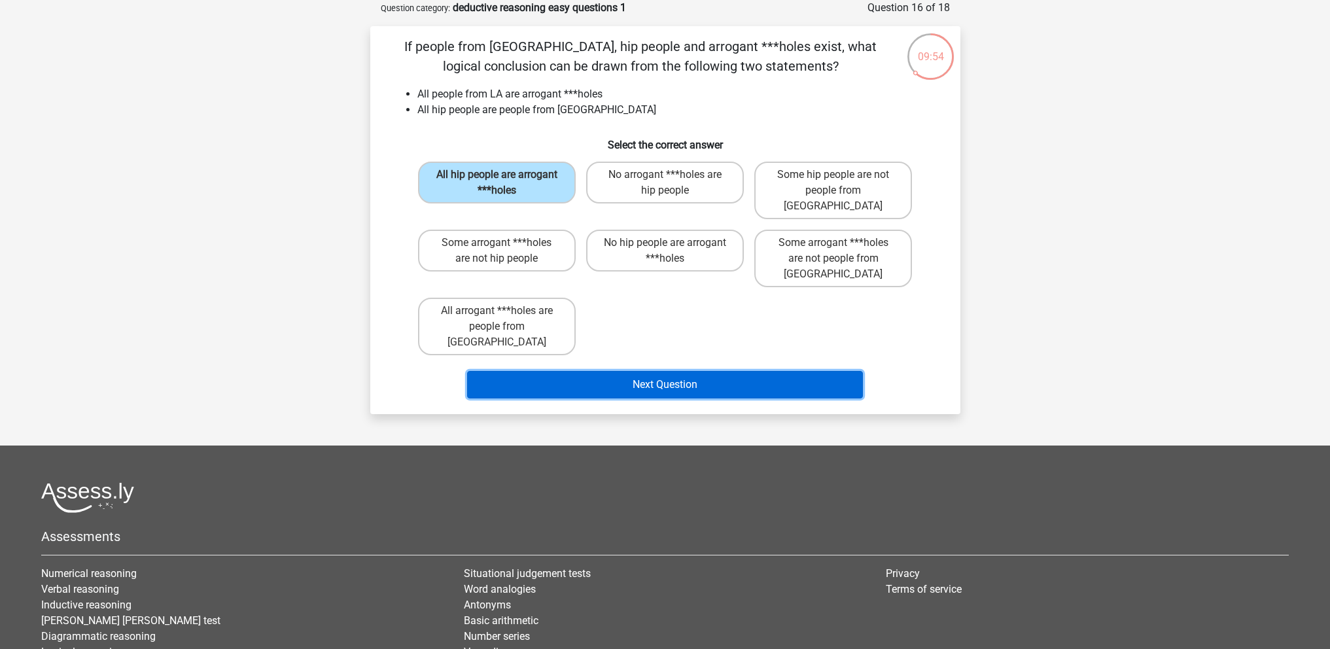
click at [576, 371] on button "Next Question" at bounding box center [665, 384] width 396 height 27
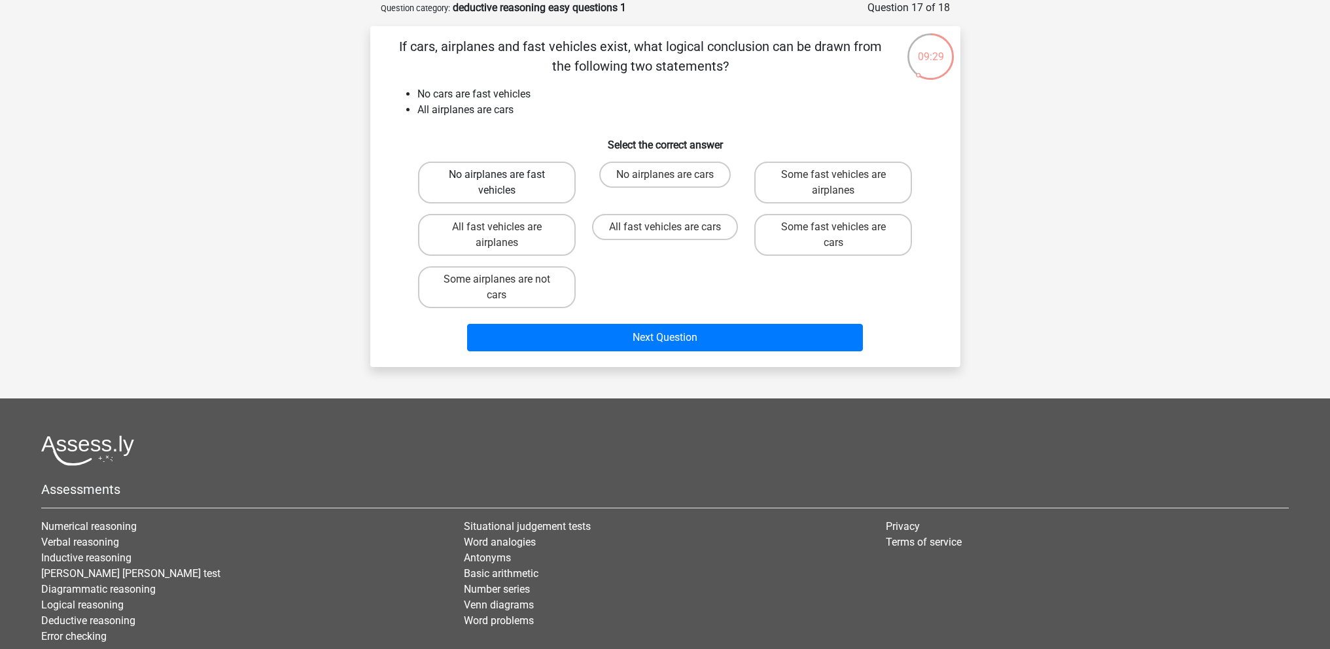
click at [489, 177] on label "No airplanes are fast vehicles" at bounding box center [497, 183] width 158 height 42
click at [497, 177] on input "No airplanes are fast vehicles" at bounding box center [501, 179] width 9 height 9
radio input "true"
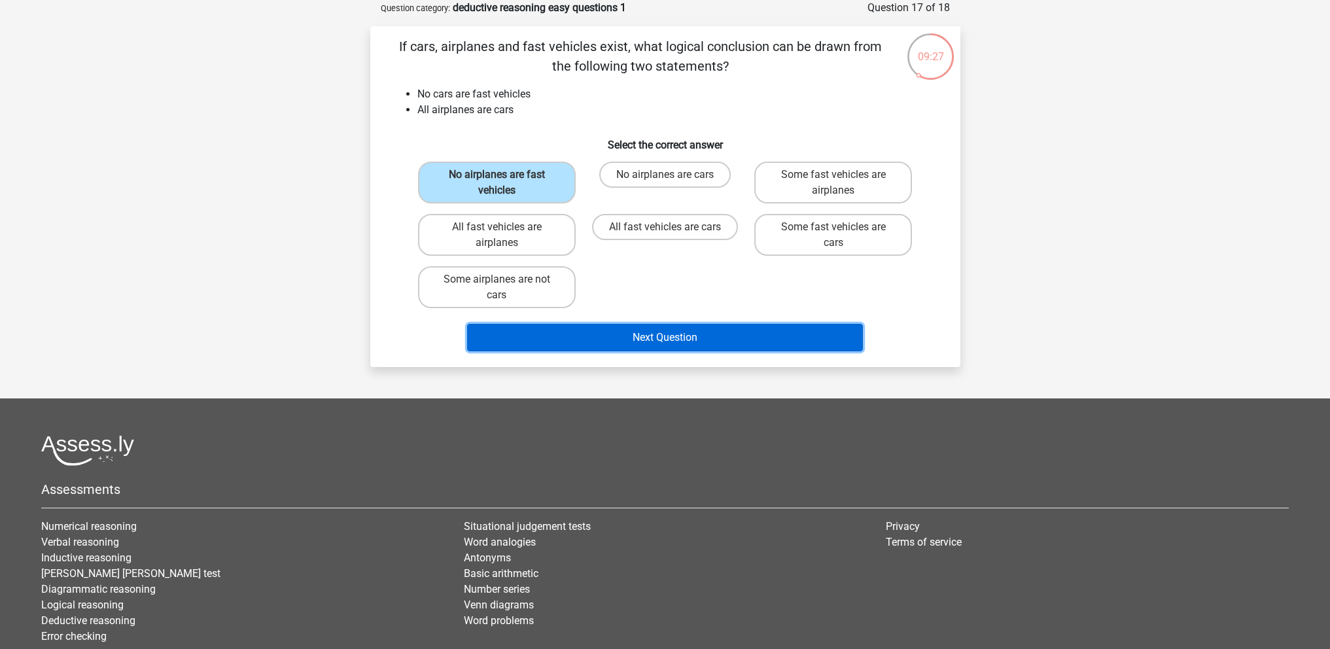
click at [546, 334] on button "Next Question" at bounding box center [665, 337] width 396 height 27
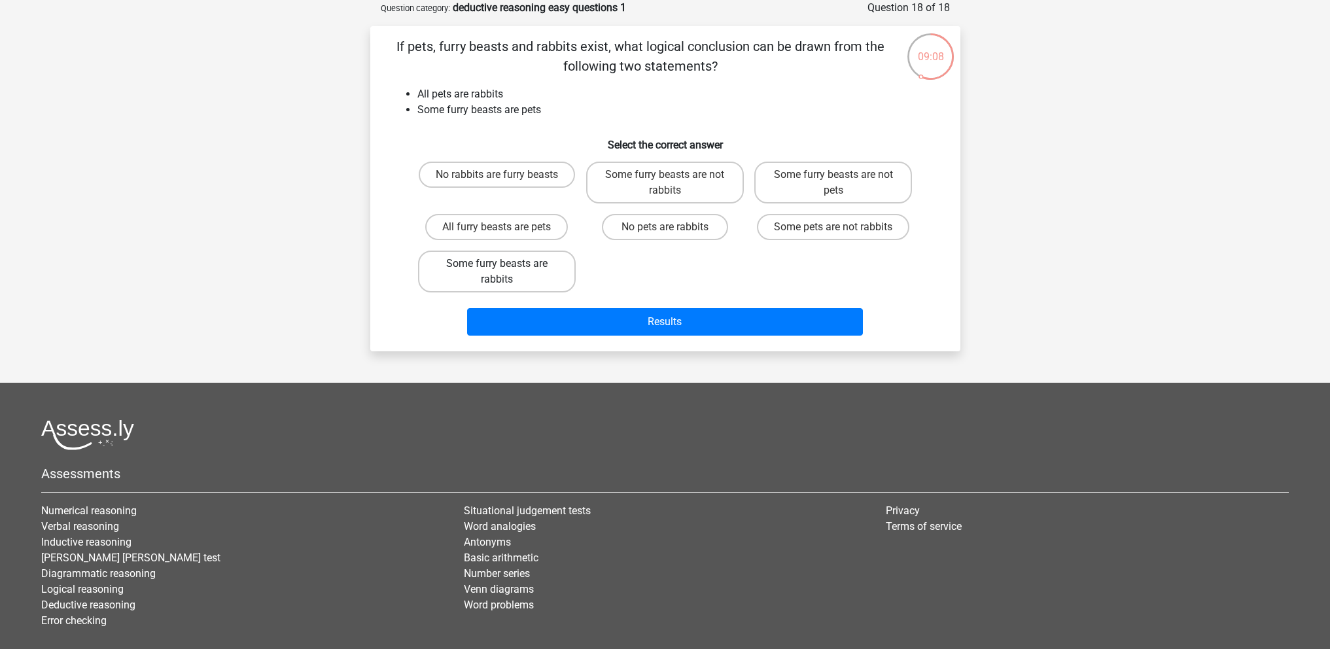
click at [544, 270] on label "Some furry beasts are rabbits" at bounding box center [497, 272] width 158 height 42
click at [505, 270] on input "Some furry beasts are rabbits" at bounding box center [501, 268] width 9 height 9
radio input "true"
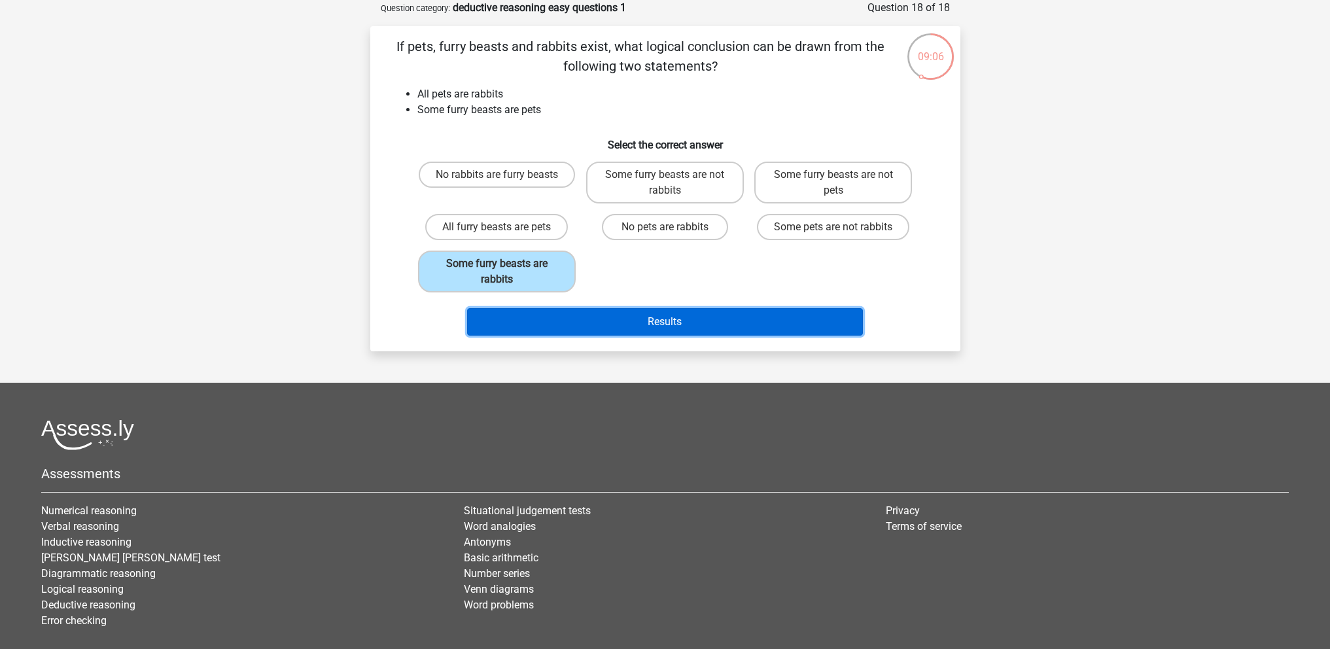
click at [549, 322] on button "Results" at bounding box center [665, 321] width 396 height 27
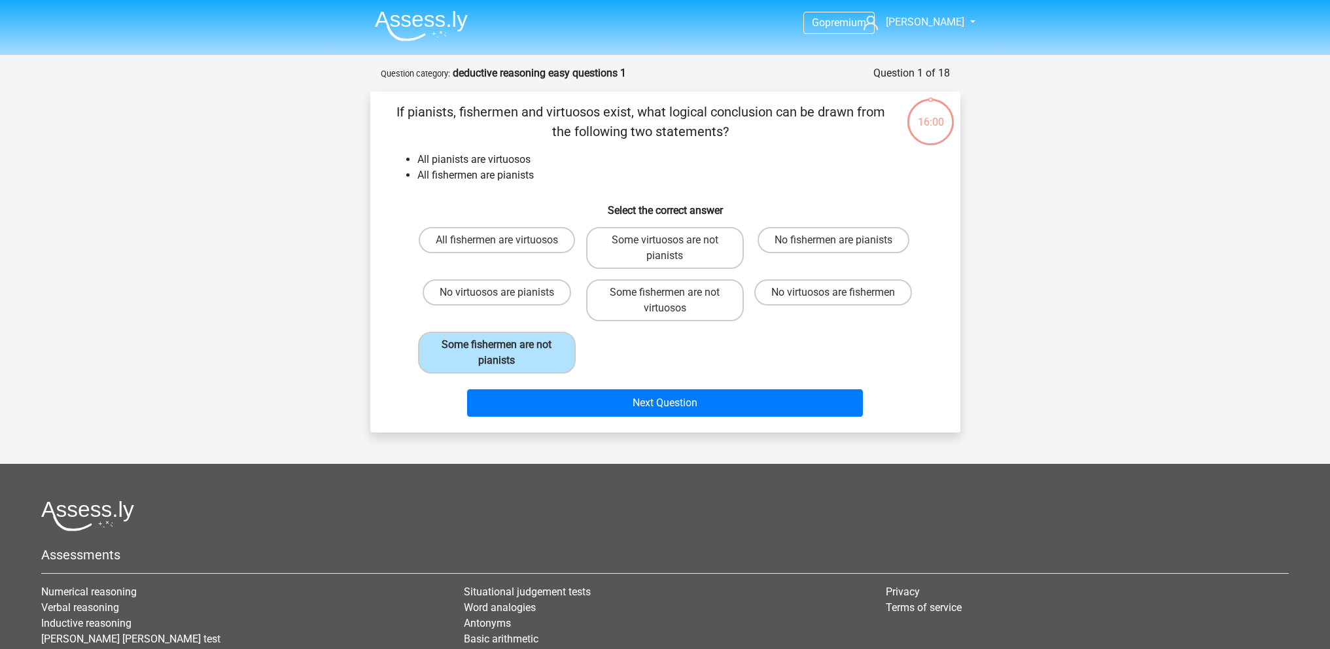
scroll to position [65, 0]
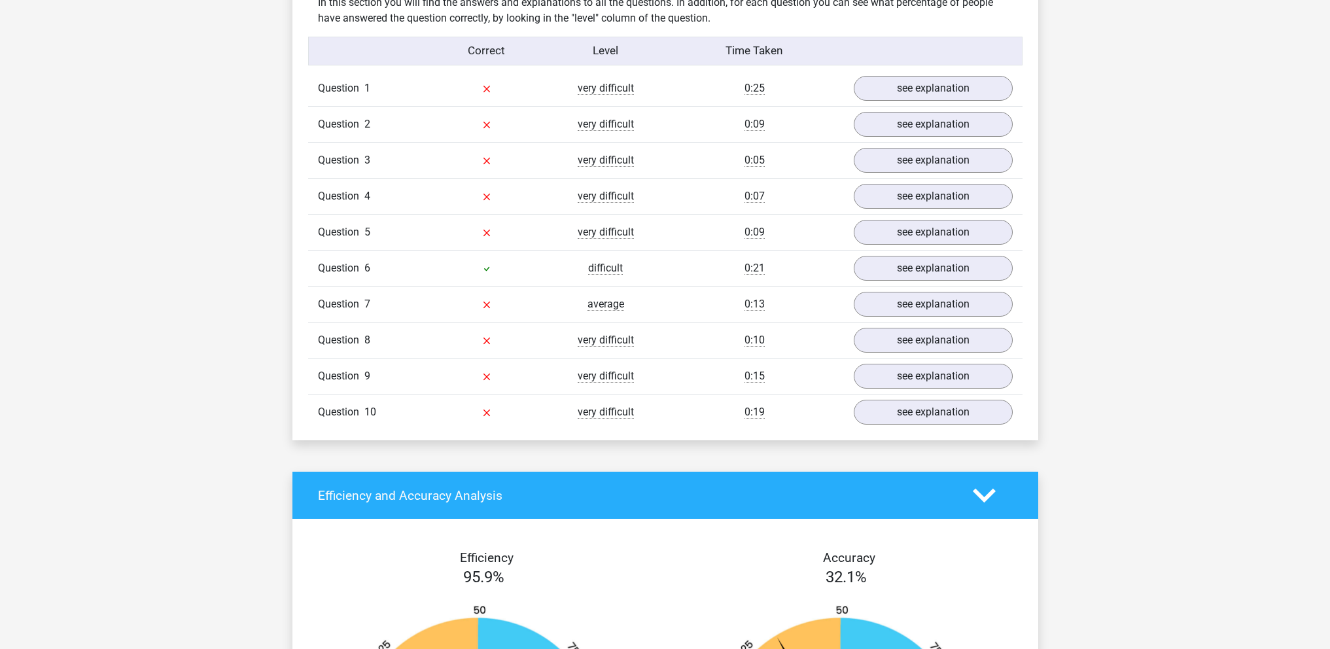
scroll to position [1048, 0]
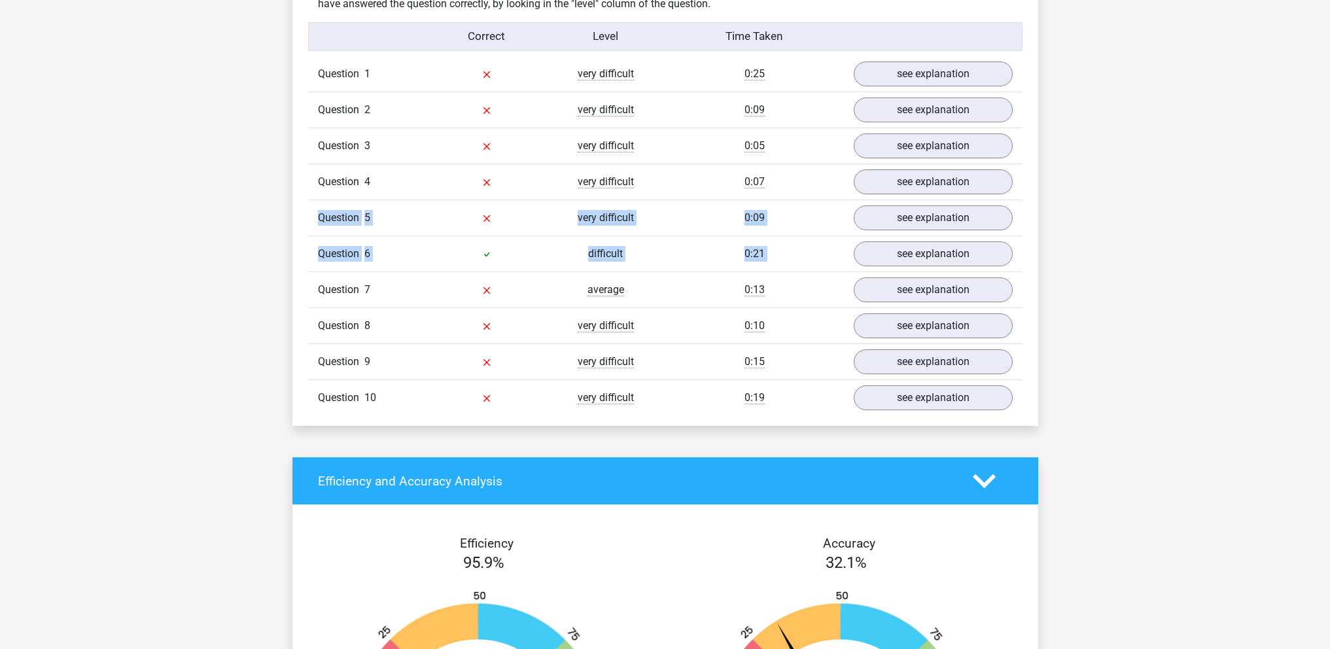
drag, startPoint x: 1304, startPoint y: 252, endPoint x: 1340, endPoint y: 167, distance: 92.1
click at [1330, 184] on html "Go premium [PERSON_NAME] [EMAIL_ADDRESS][DOMAIN_NAME]" at bounding box center [665, 367] width 1330 height 2831
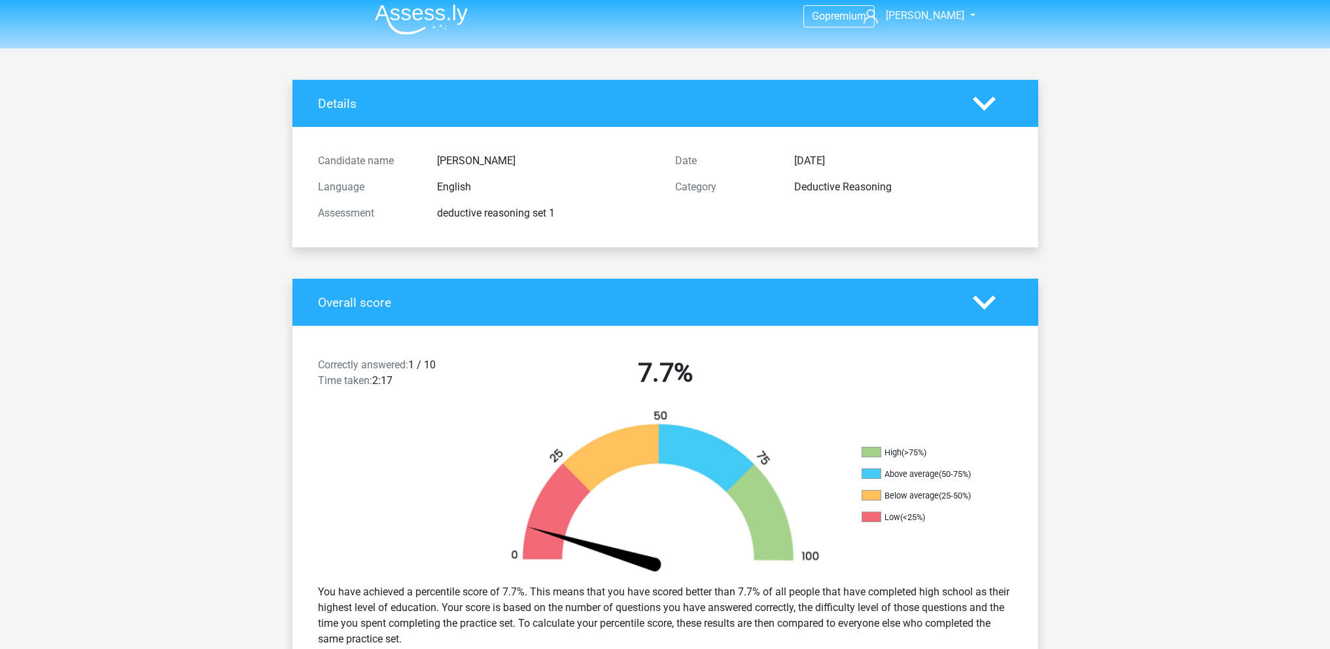
scroll to position [0, 0]
